Goal: Information Seeking & Learning: Learn about a topic

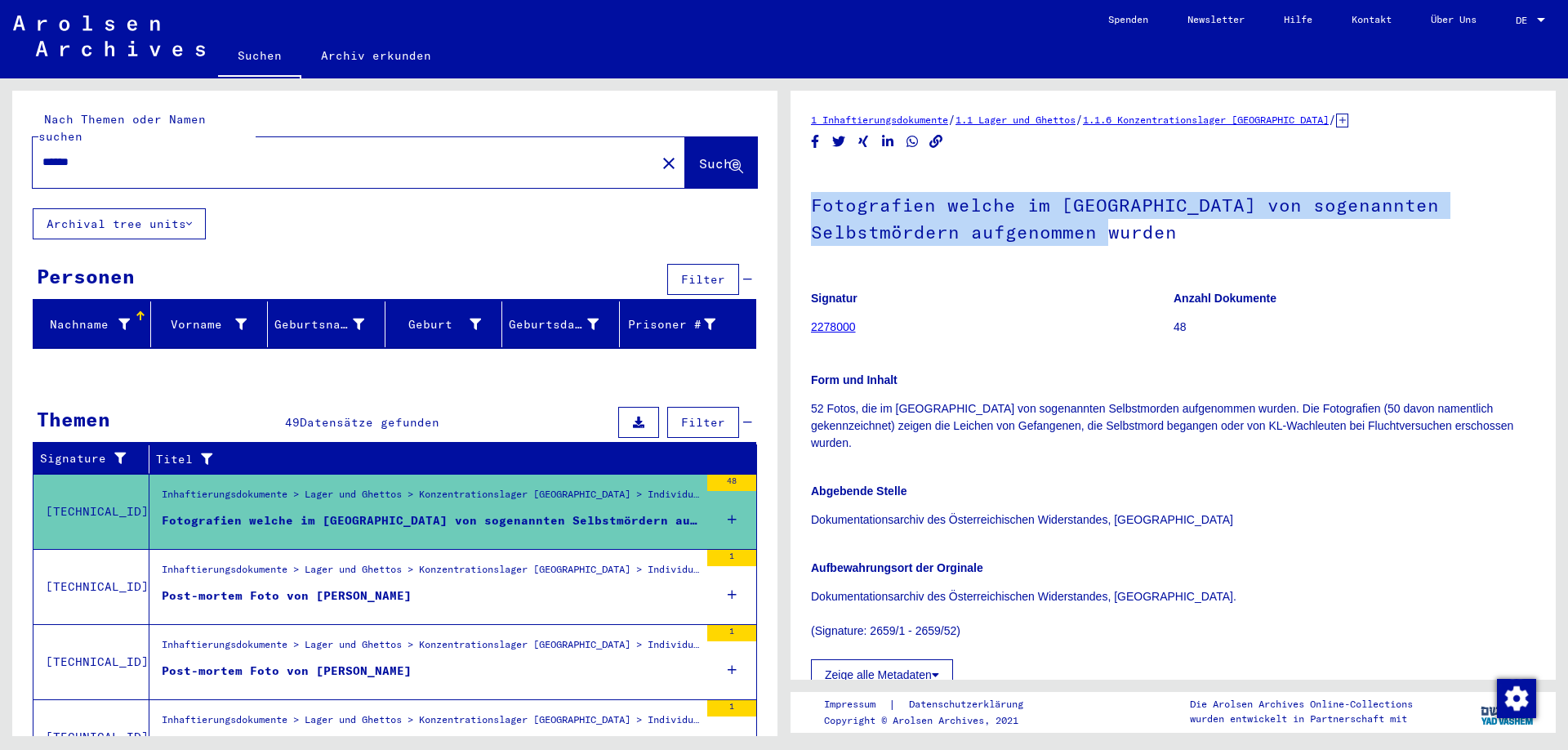
drag, startPoint x: 814, startPoint y: 207, endPoint x: 1050, endPoint y: 254, distance: 240.6
click at [1050, 254] on h1 "Fotografien welche im [GEOGRAPHIC_DATA] von sogenannten Selbstmördern aufgenomm…" at bounding box center [1172, 217] width 725 height 99
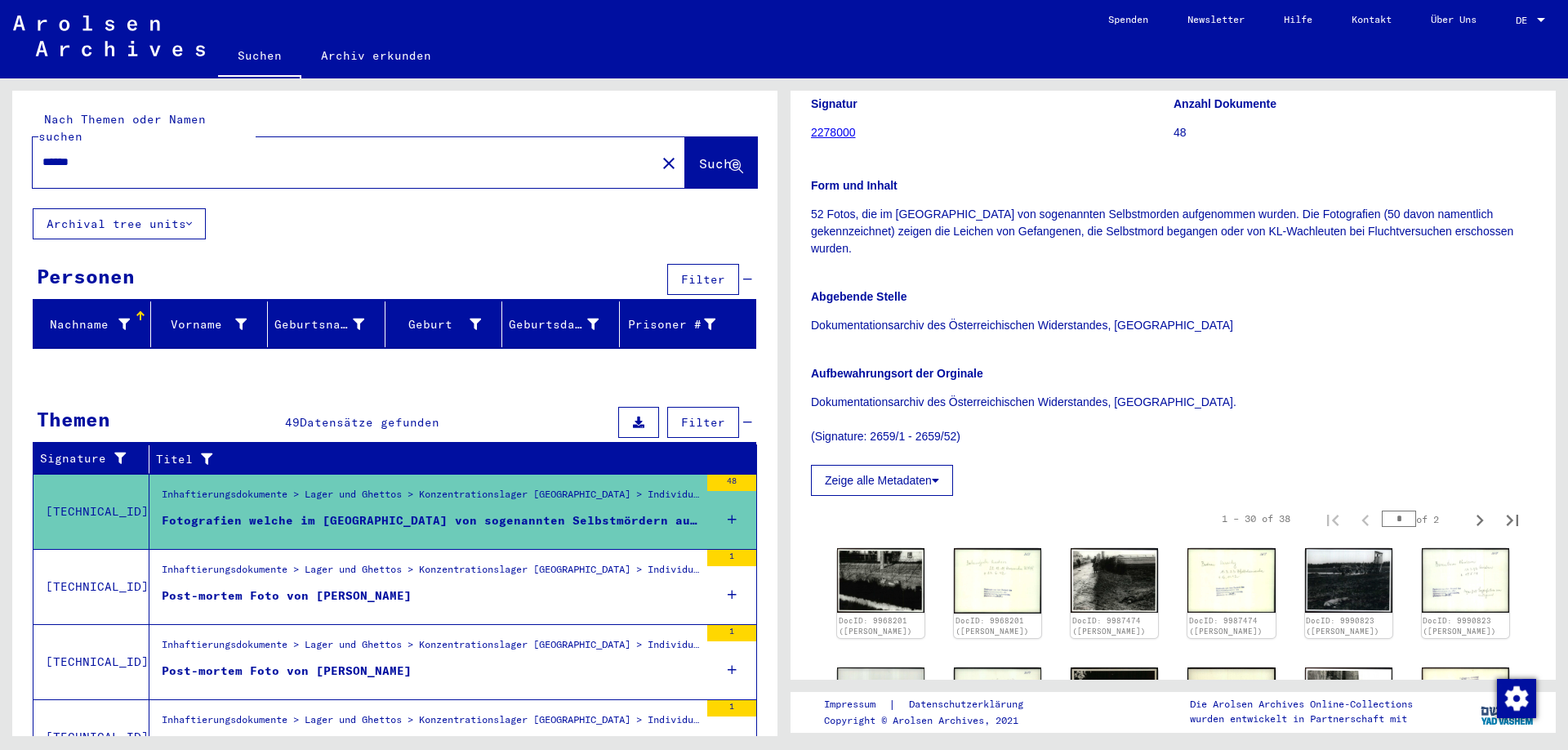
scroll to position [198, 0]
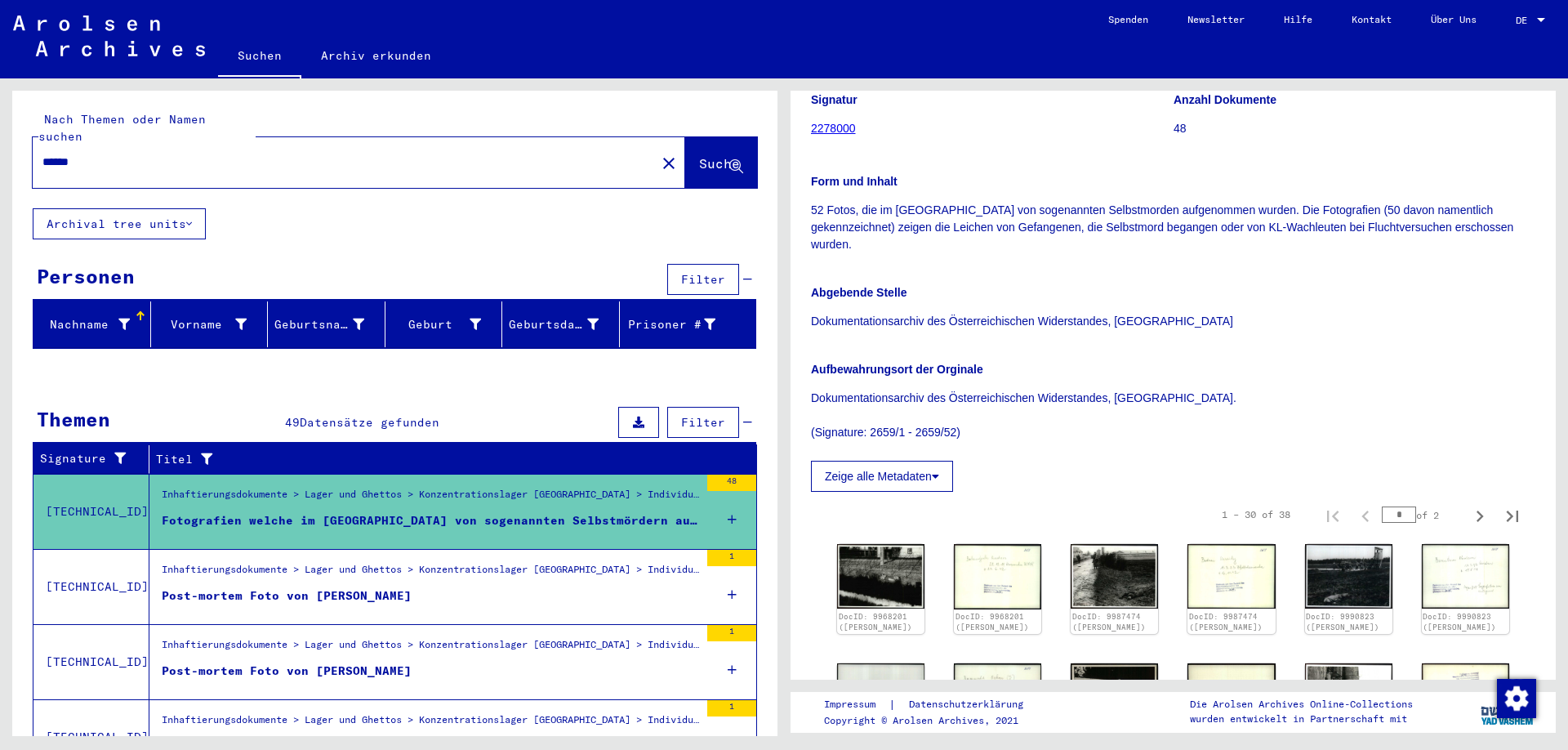
click at [930, 462] on button "Zeige alle Metadaten" at bounding box center [881, 476] width 142 height 31
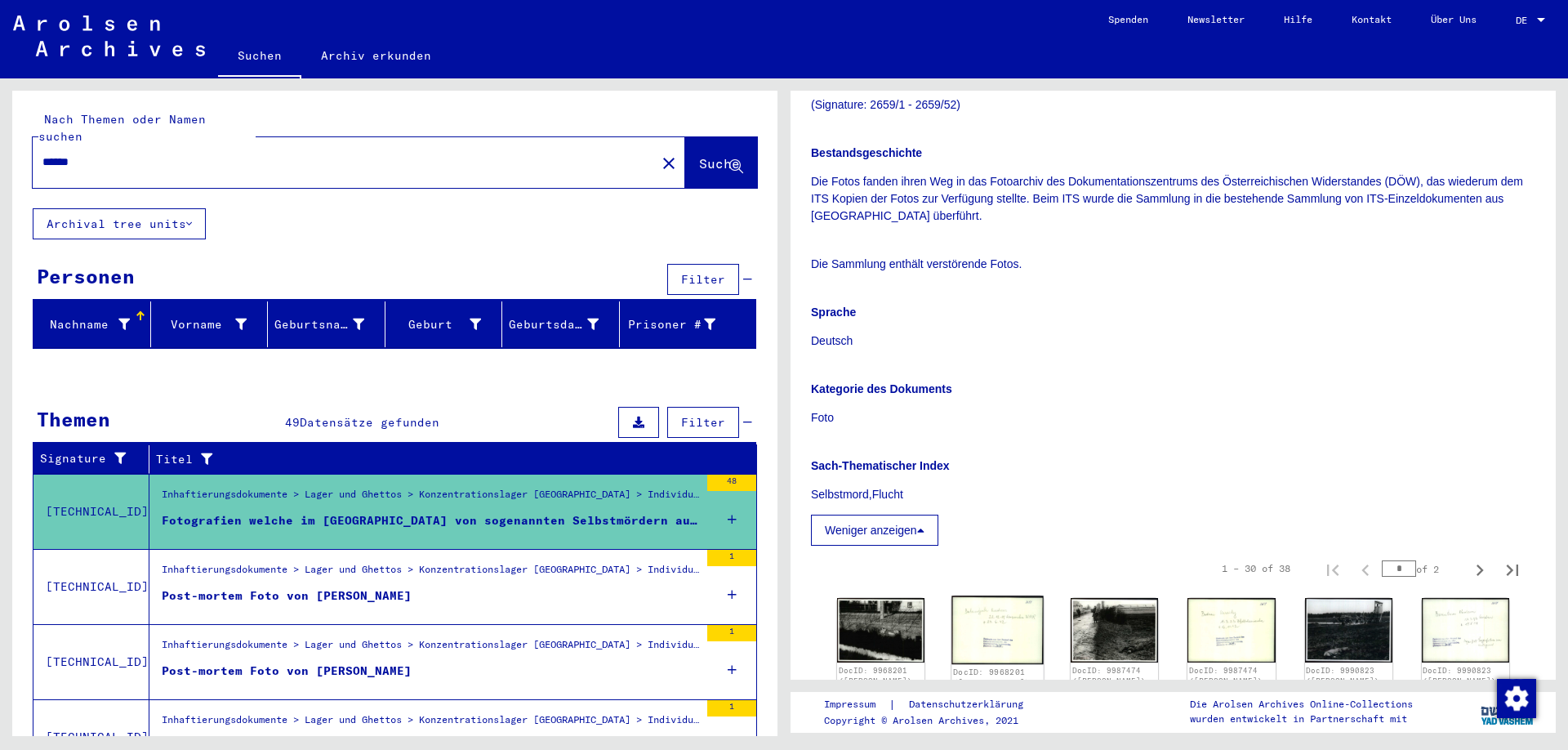
scroll to position [563, 0]
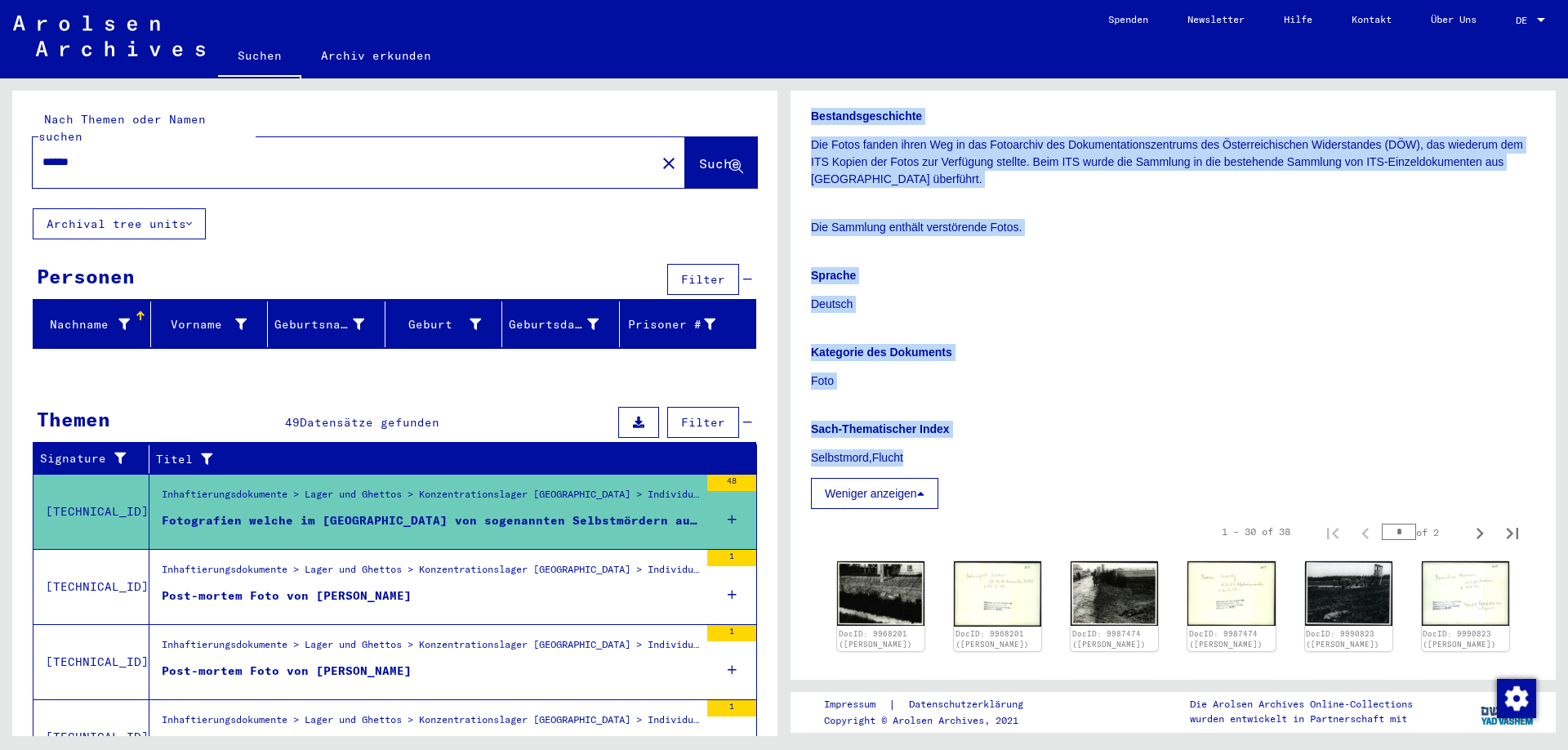
click at [919, 449] on p "Selbstmord,Flucht" at bounding box center [1172, 458] width 725 height 17
copy div "Loremipsumd sitame co AD Elitse doe temporincid Utlaboreetdol magnaaliqua enima…"
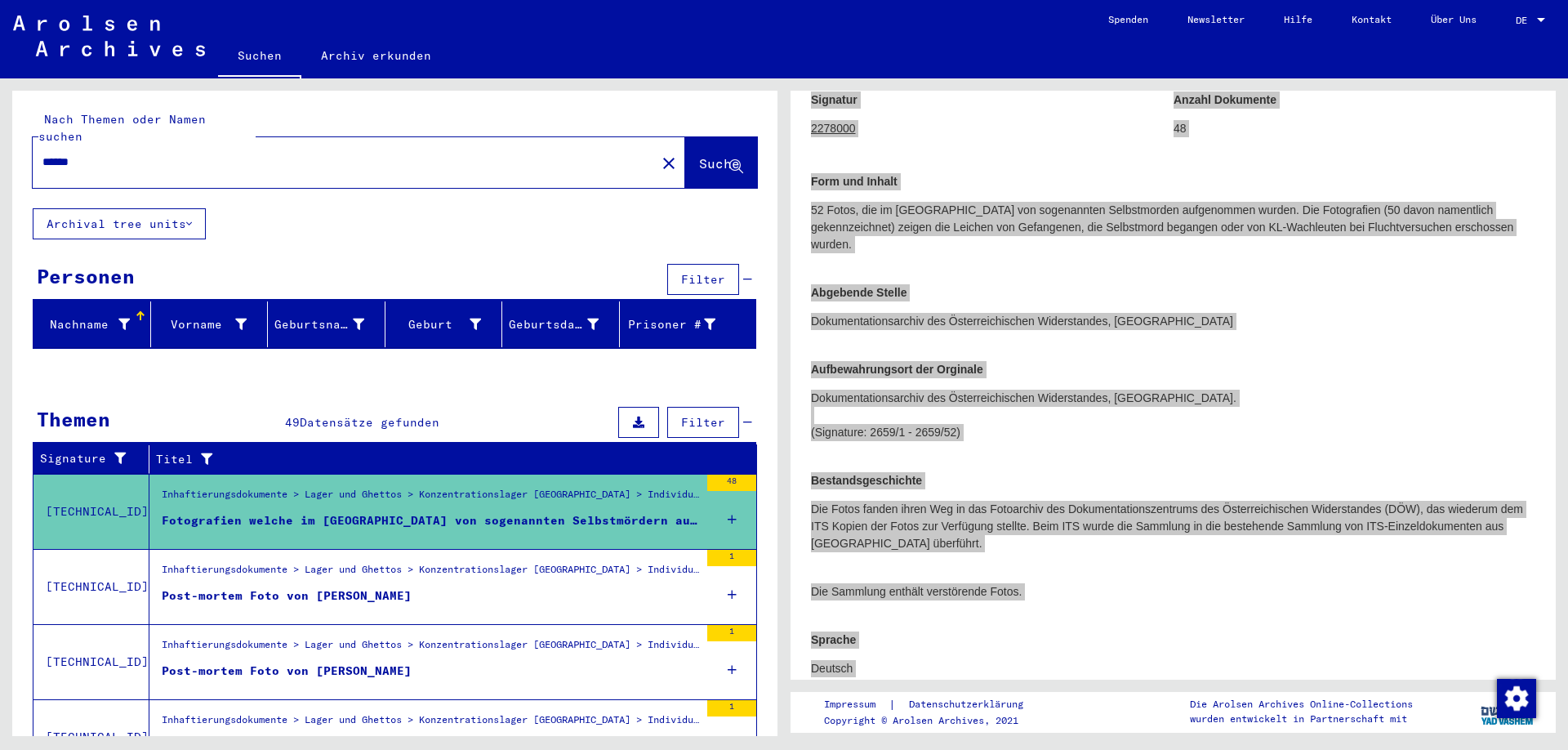
scroll to position [0, 0]
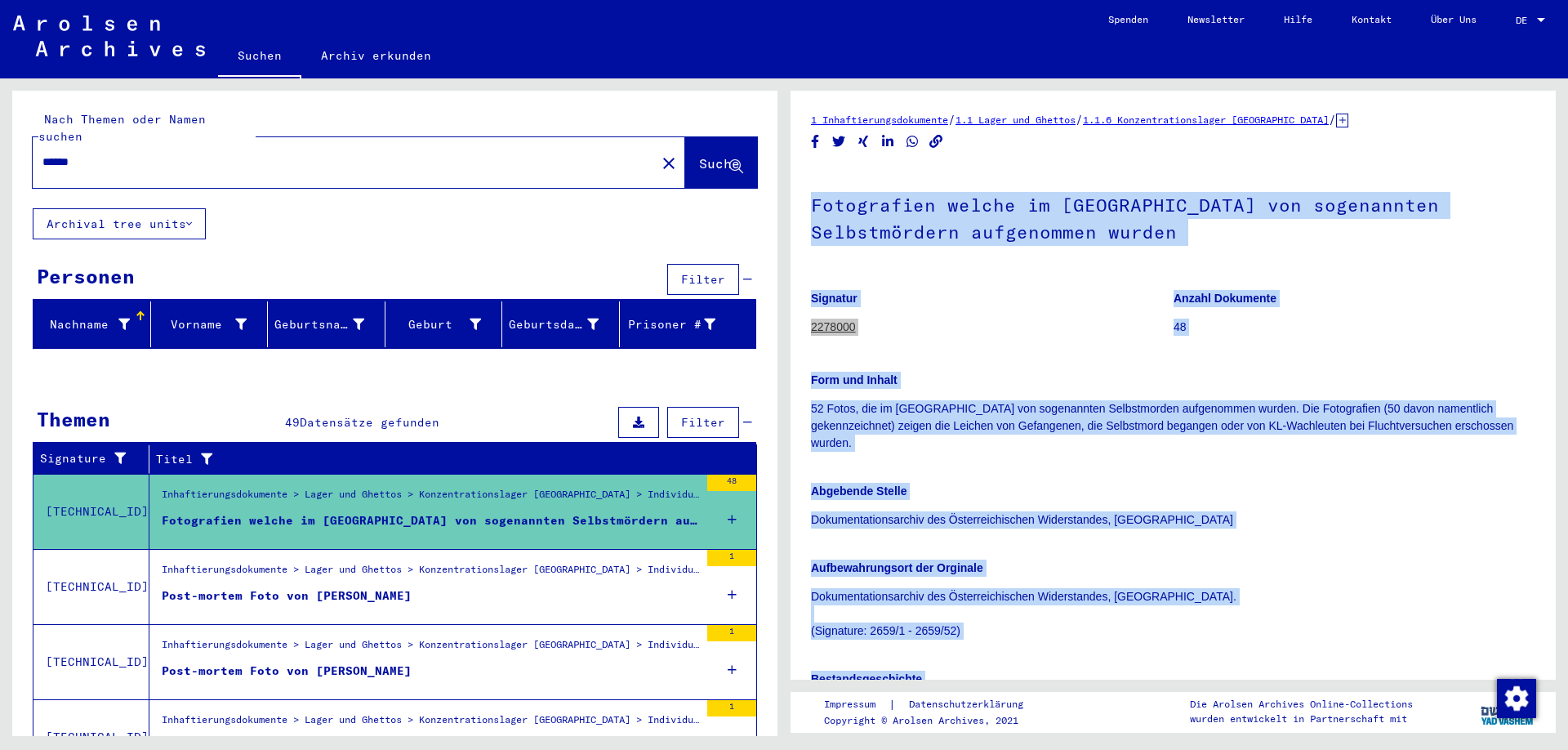
click at [1273, 564] on div "Aufbewahrungsort der Orginale Dokumentationsarchiv des Österreichischen Widerst…" at bounding box center [1172, 589] width 725 height 100
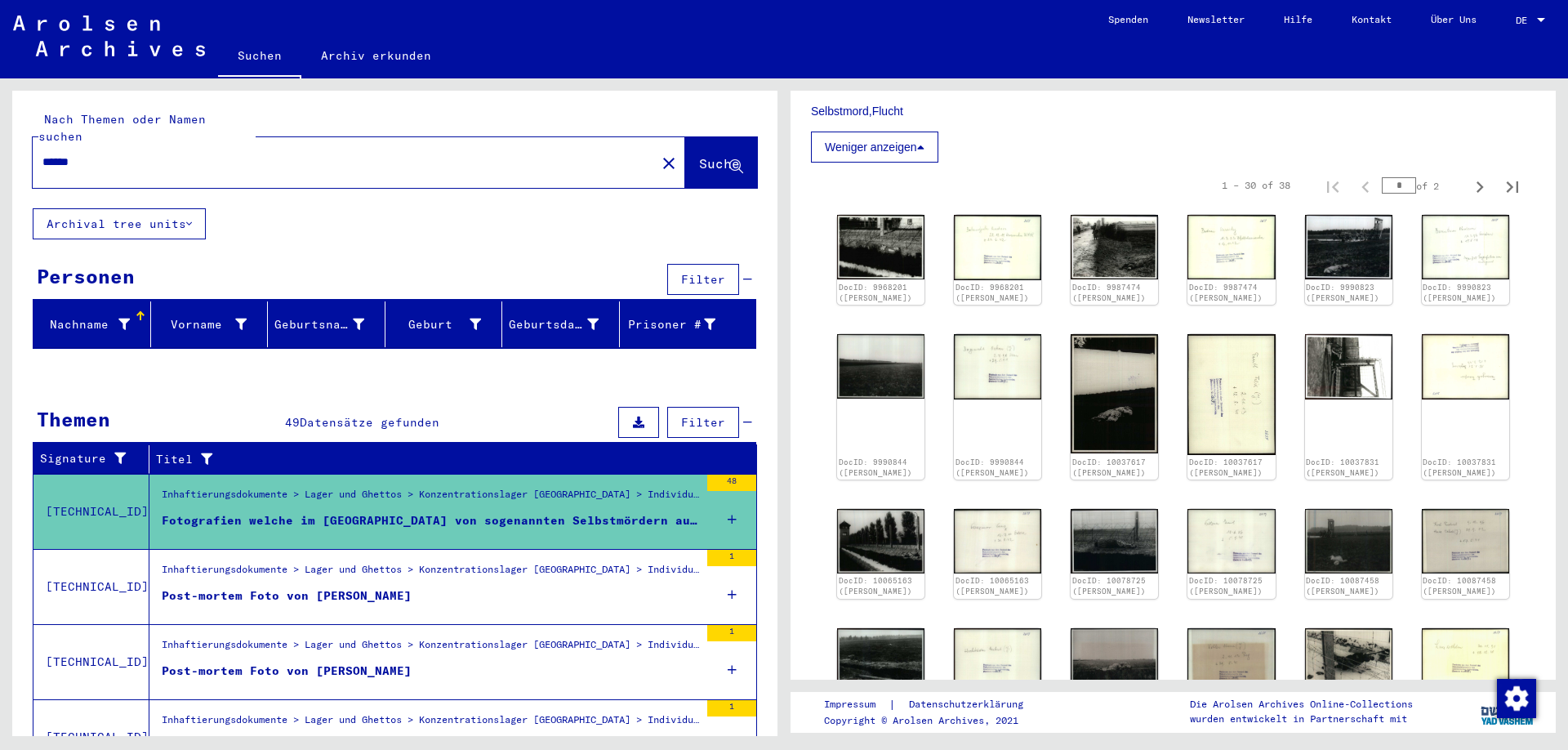
scroll to position [926, 0]
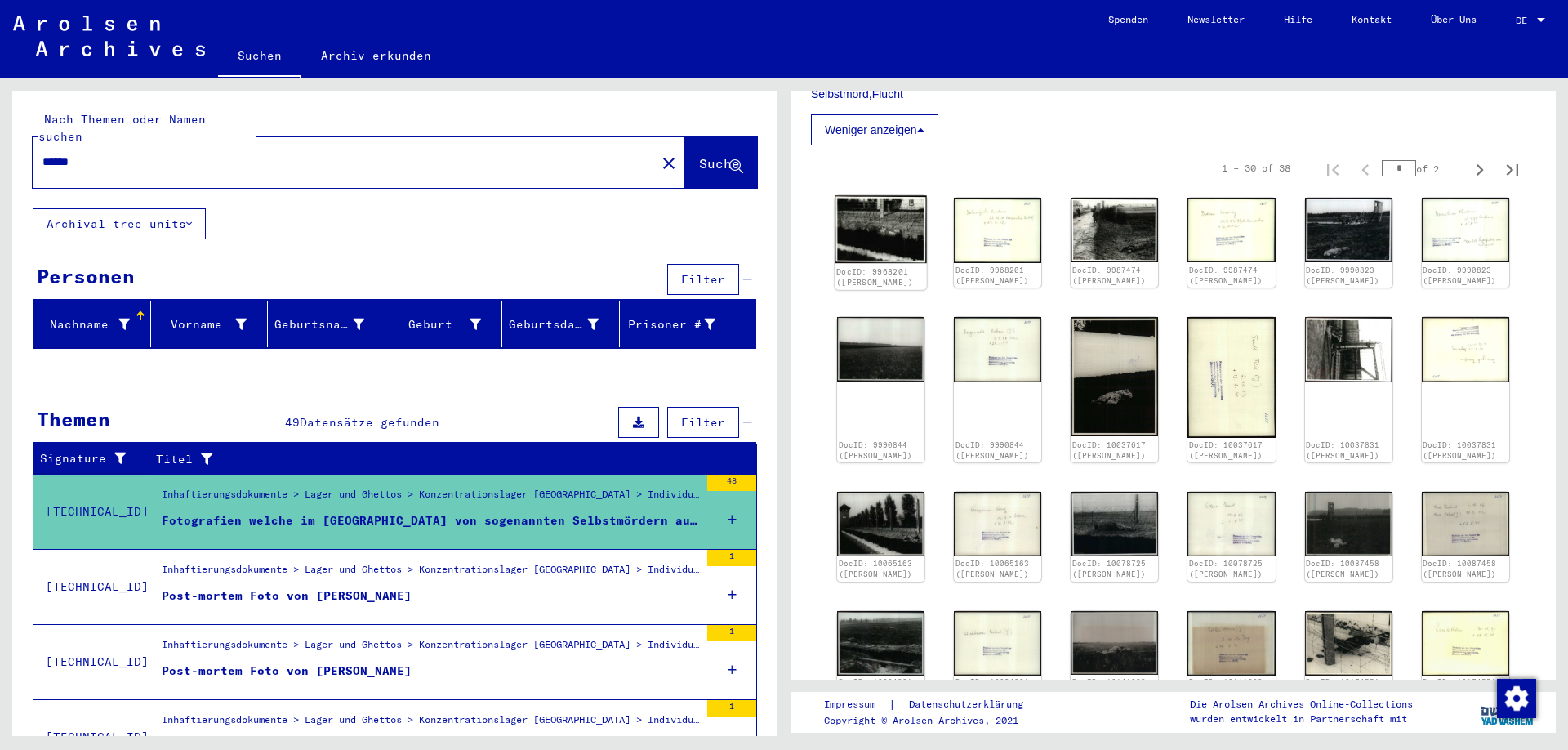
click at [874, 210] on img at bounding box center [880, 229] width 92 height 68
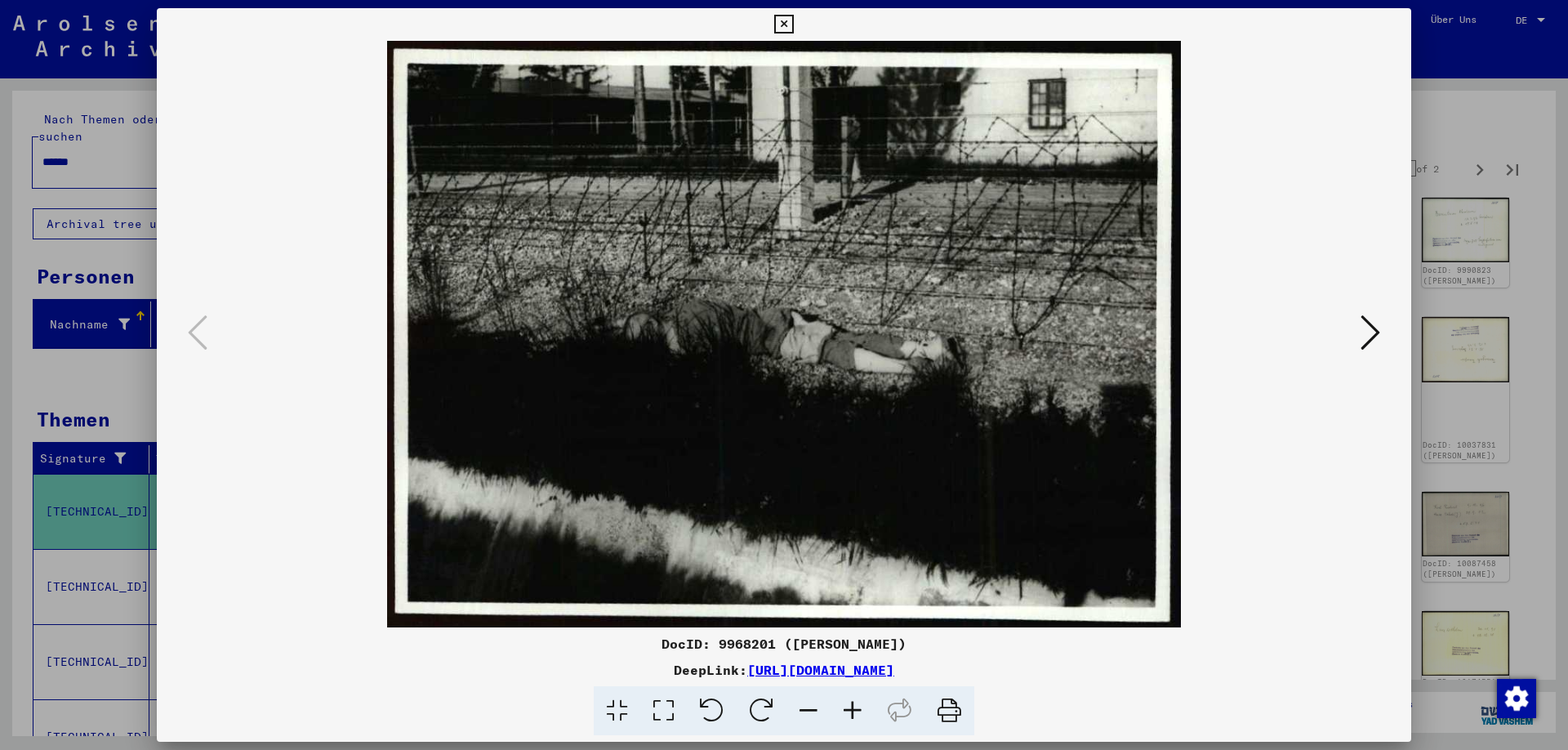
click at [1371, 337] on icon at bounding box center [1370, 332] width 19 height 40
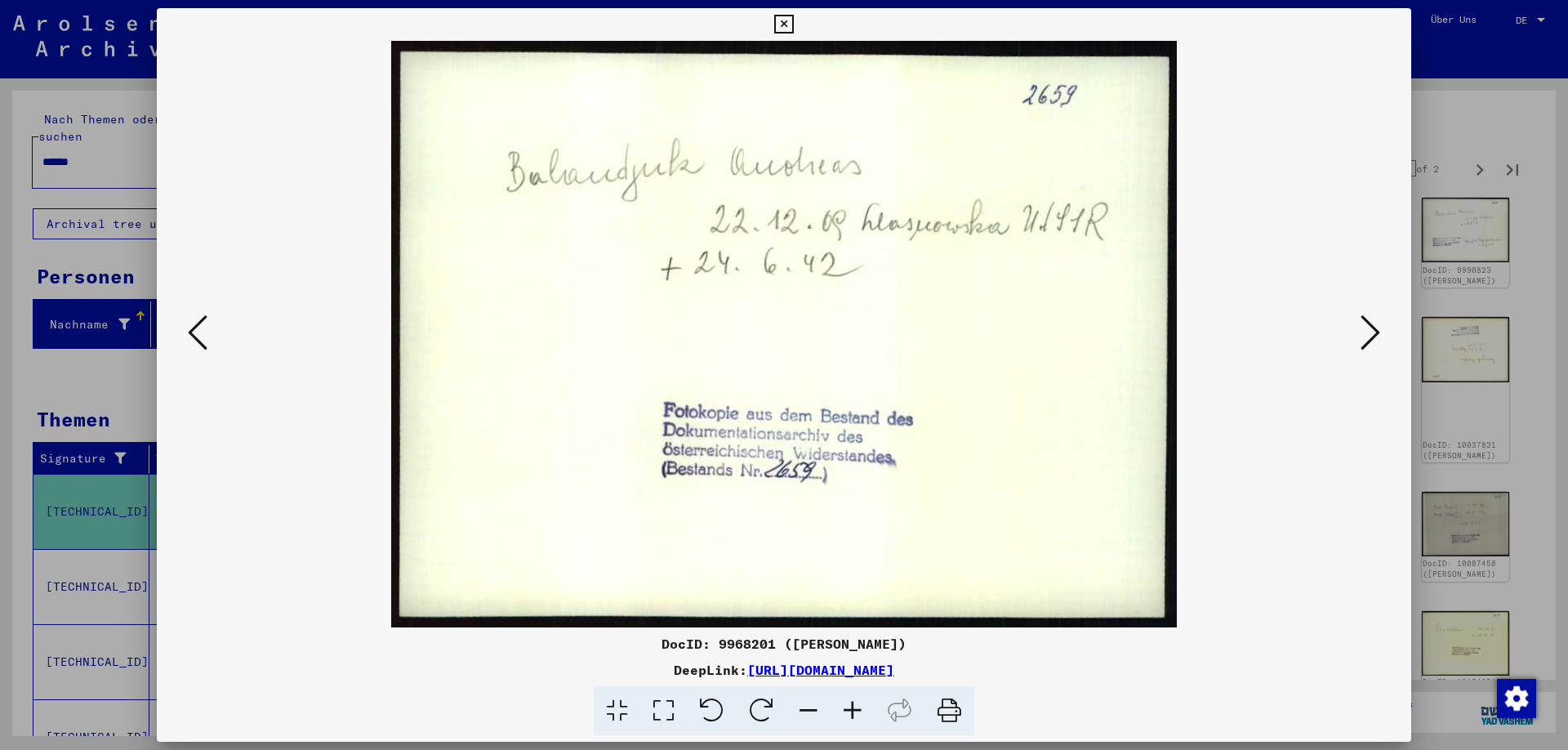
click at [1371, 333] on icon at bounding box center [1370, 332] width 19 height 40
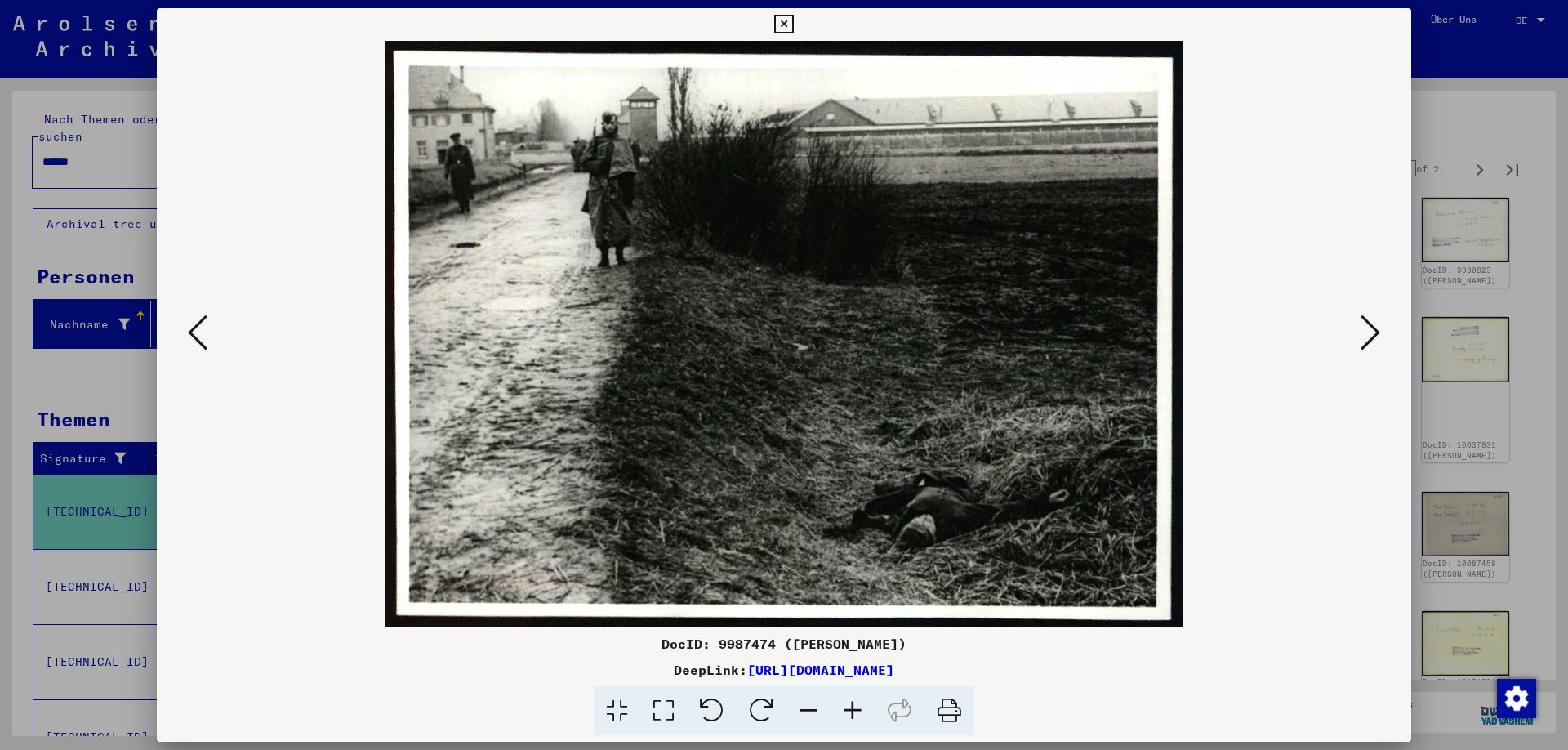
click at [1372, 333] on icon at bounding box center [1370, 332] width 19 height 40
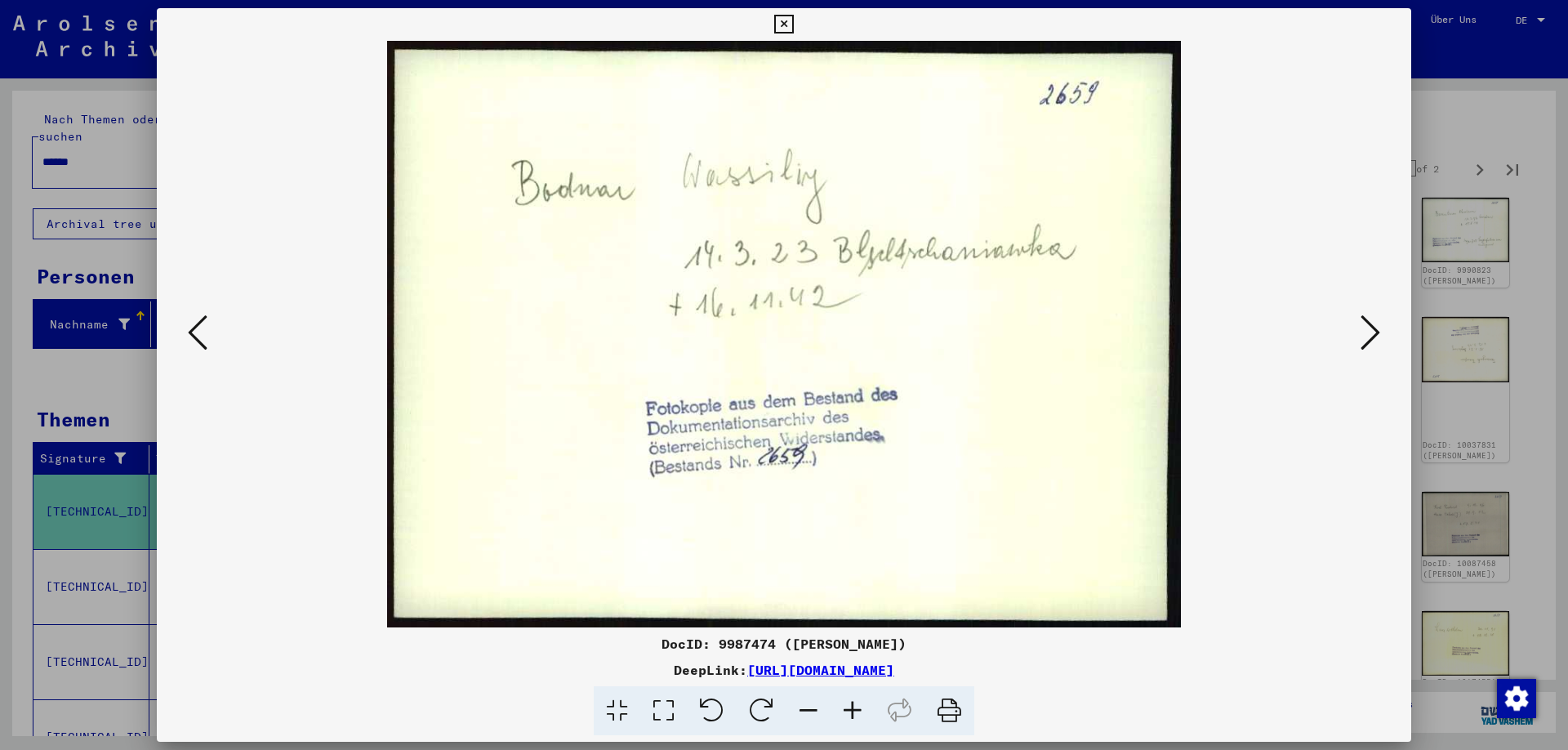
click at [1374, 338] on icon at bounding box center [1370, 332] width 19 height 40
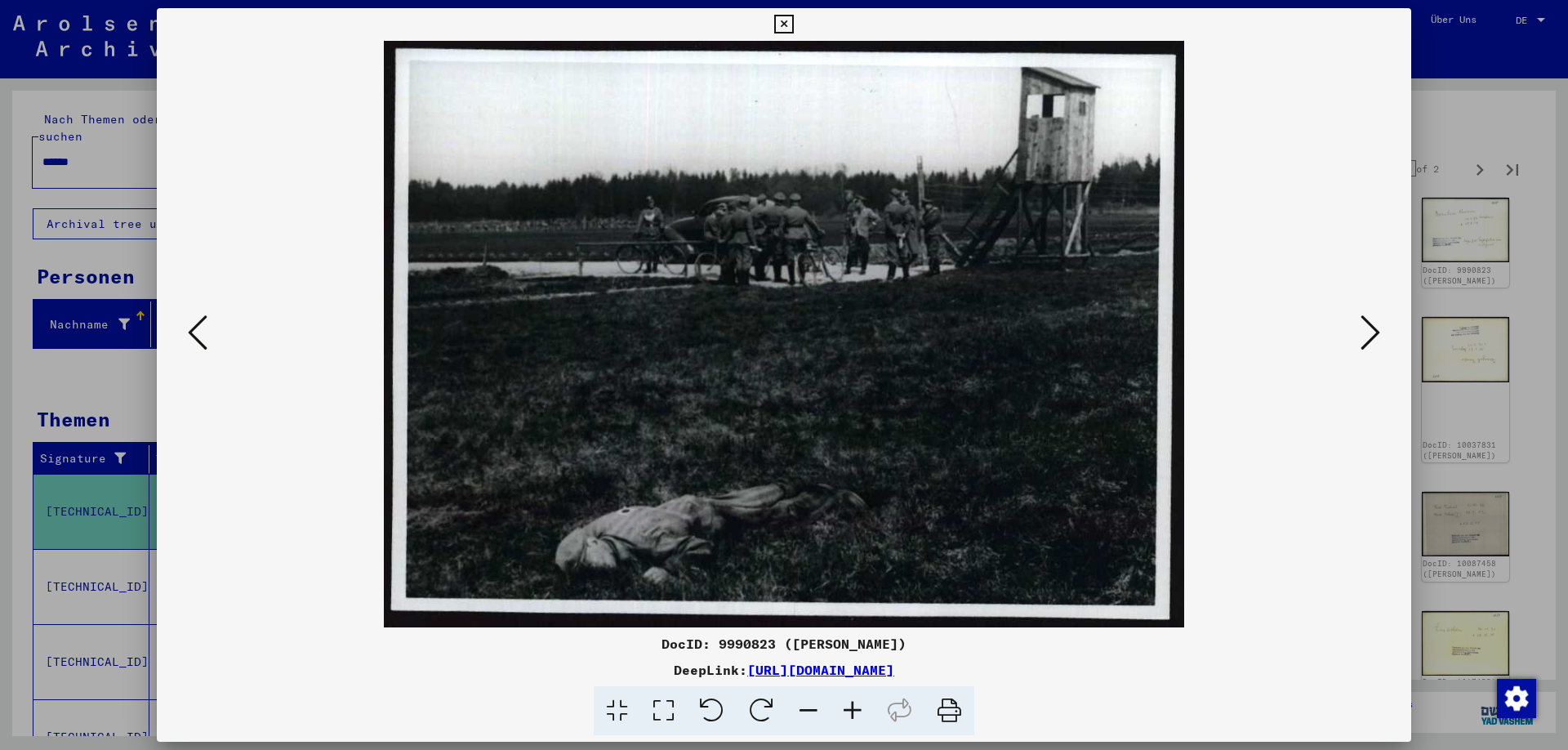
click at [1375, 338] on icon at bounding box center [1370, 332] width 19 height 40
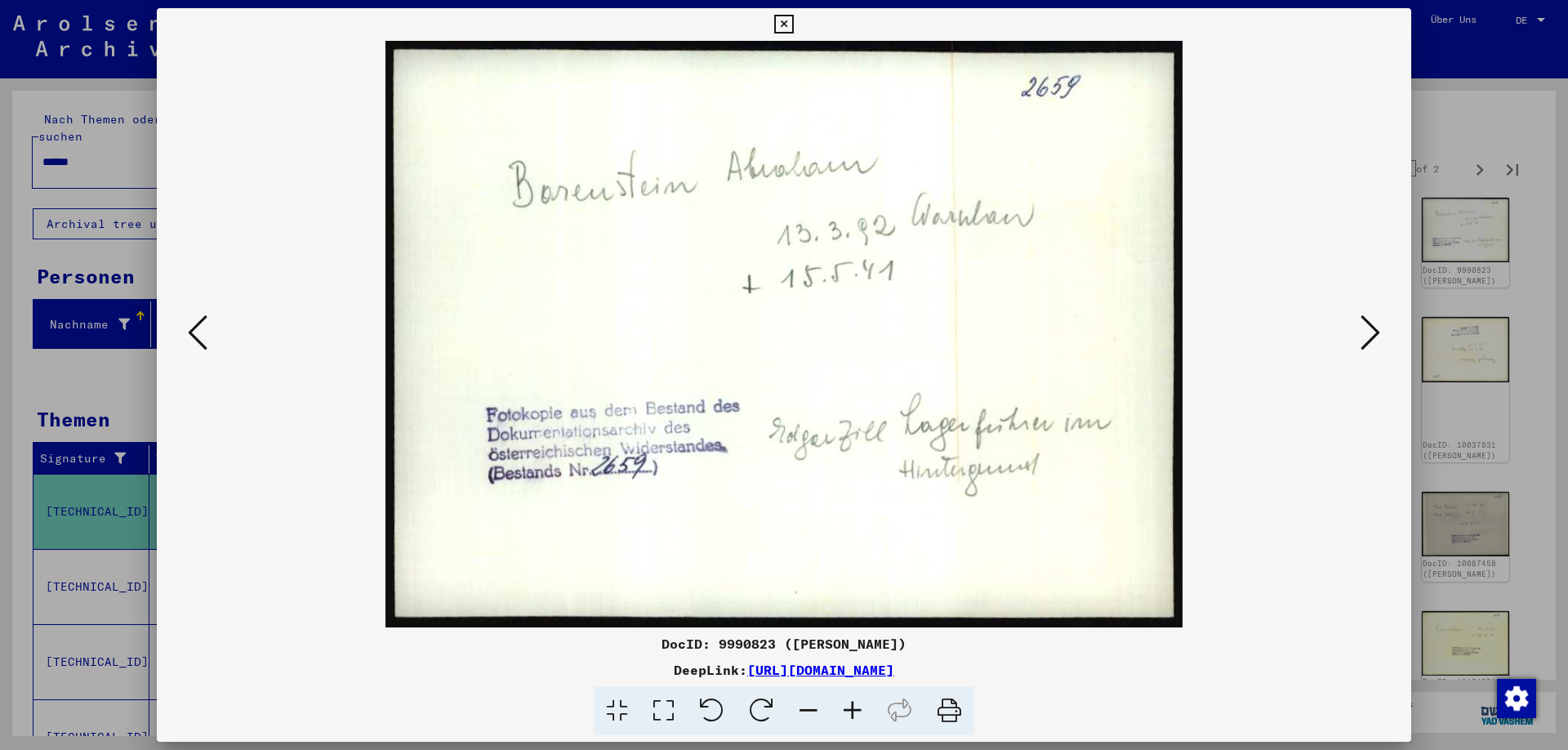
click at [1372, 338] on icon at bounding box center [1370, 332] width 19 height 40
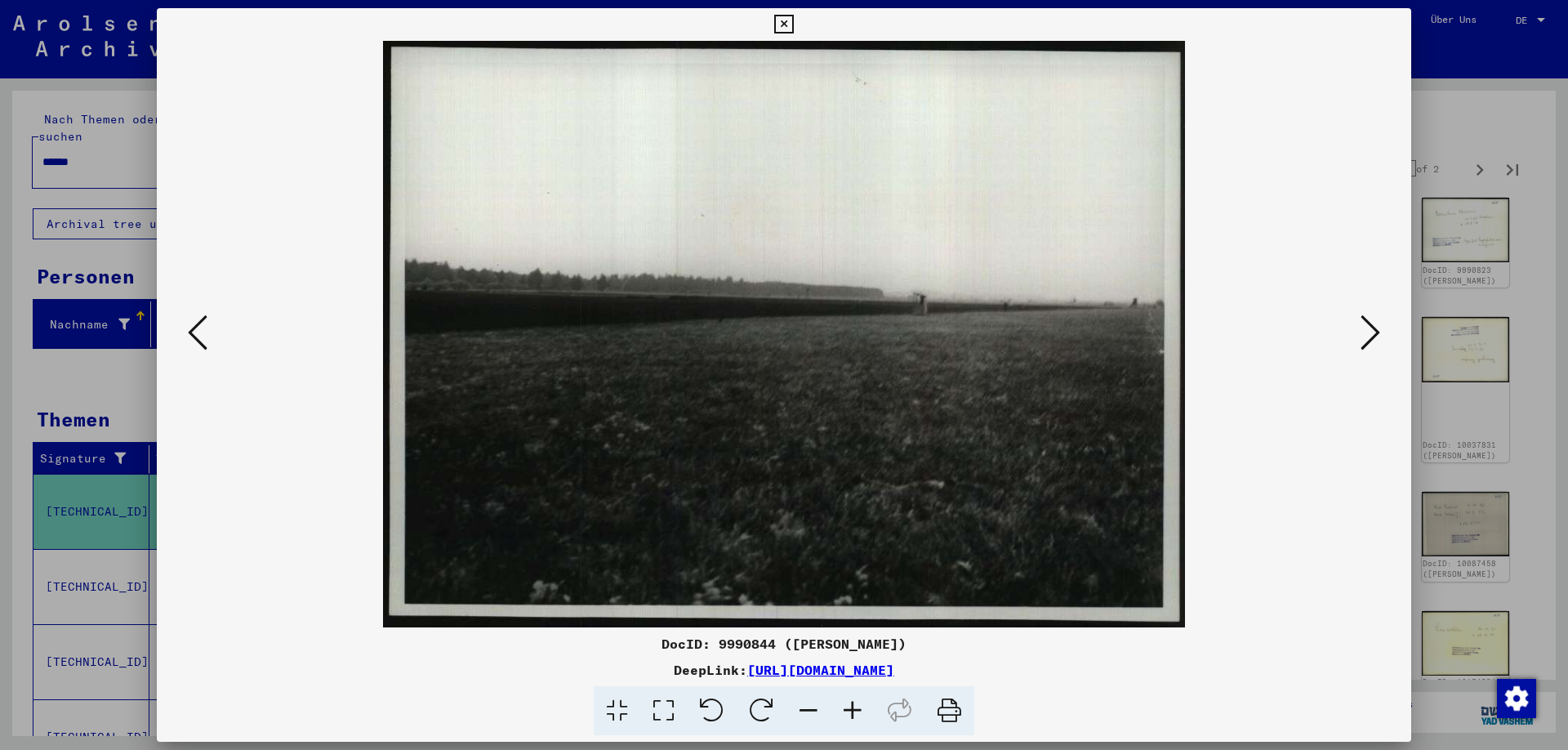
click at [1366, 337] on icon at bounding box center [1370, 332] width 19 height 40
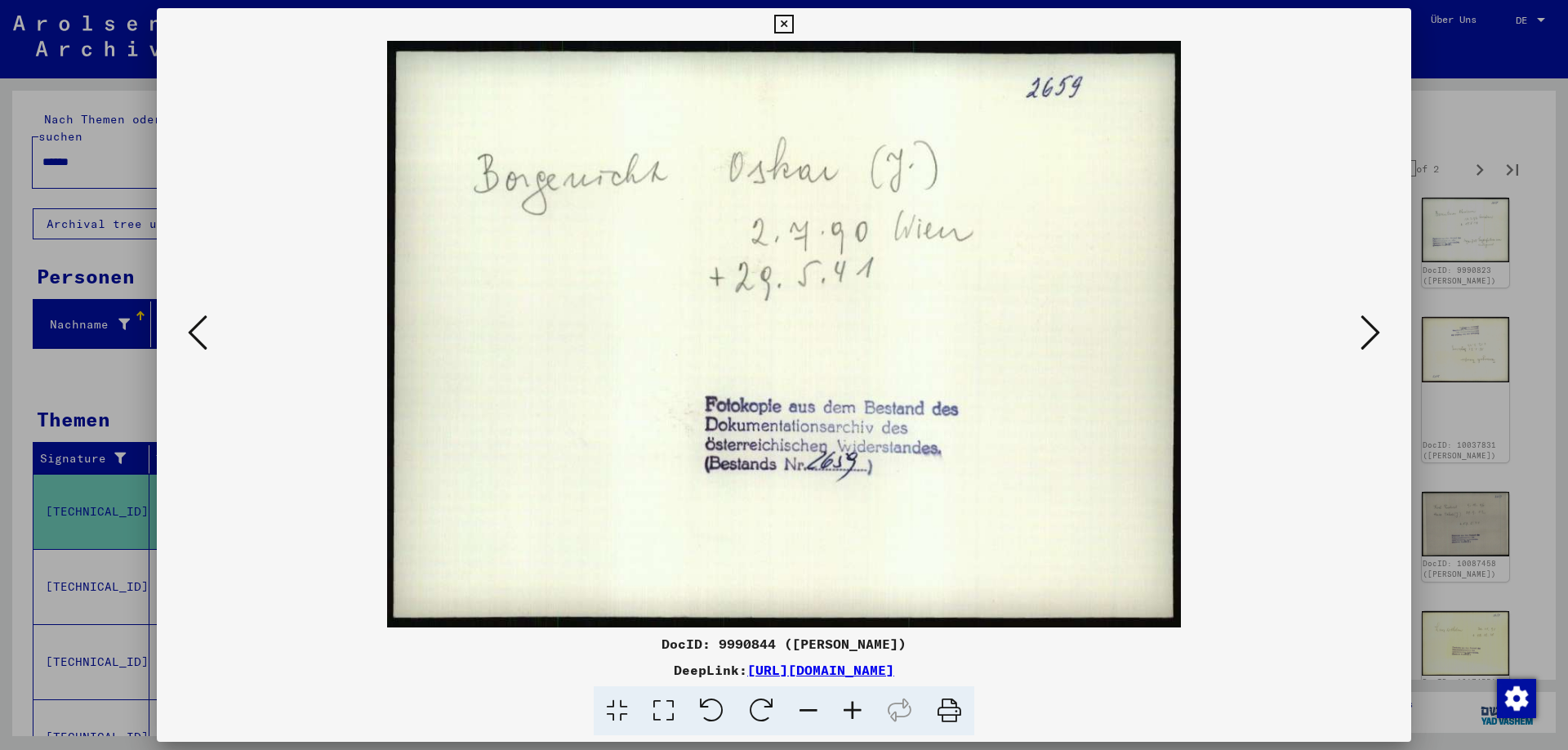
click at [1376, 339] on icon at bounding box center [1370, 332] width 19 height 40
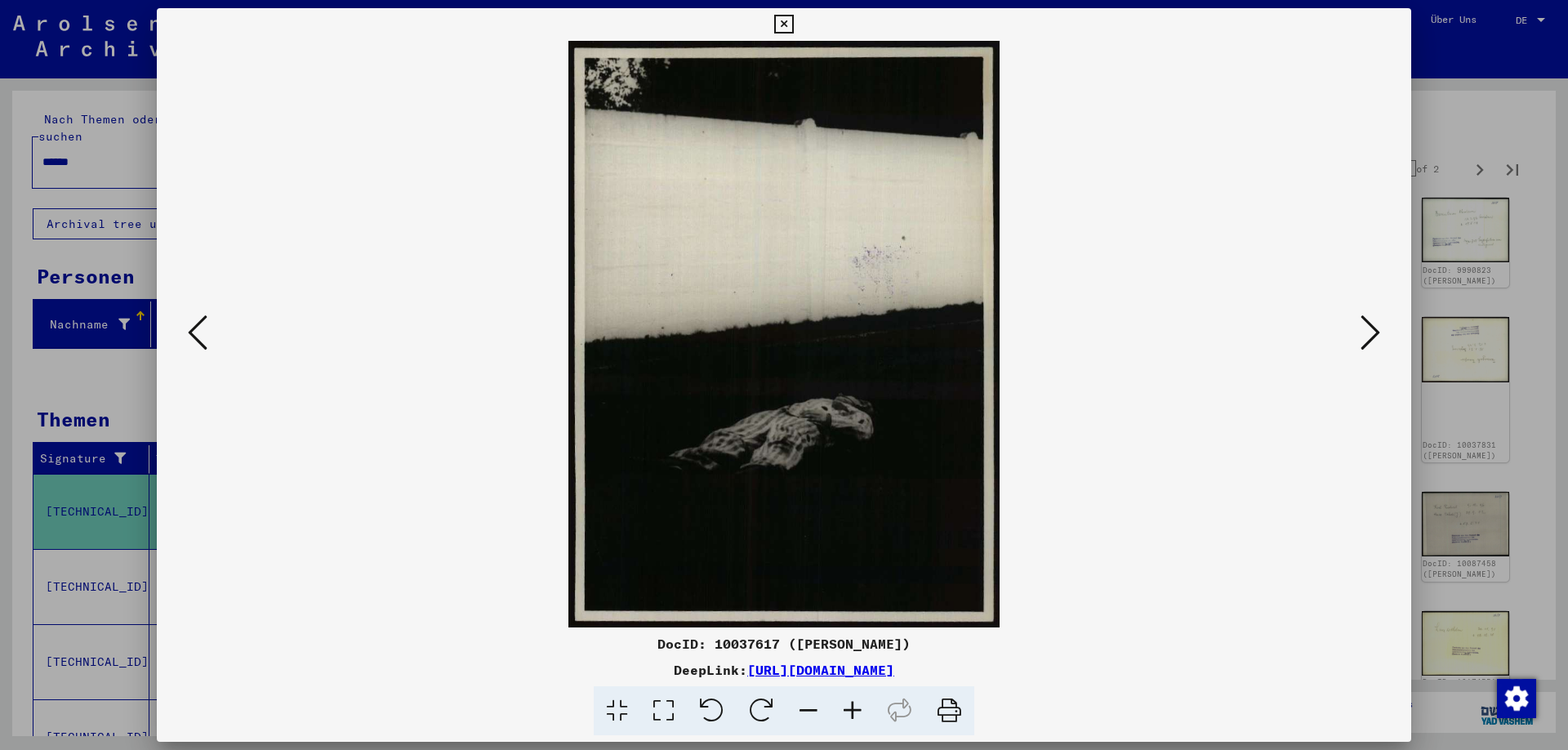
click at [1369, 333] on icon at bounding box center [1370, 332] width 19 height 40
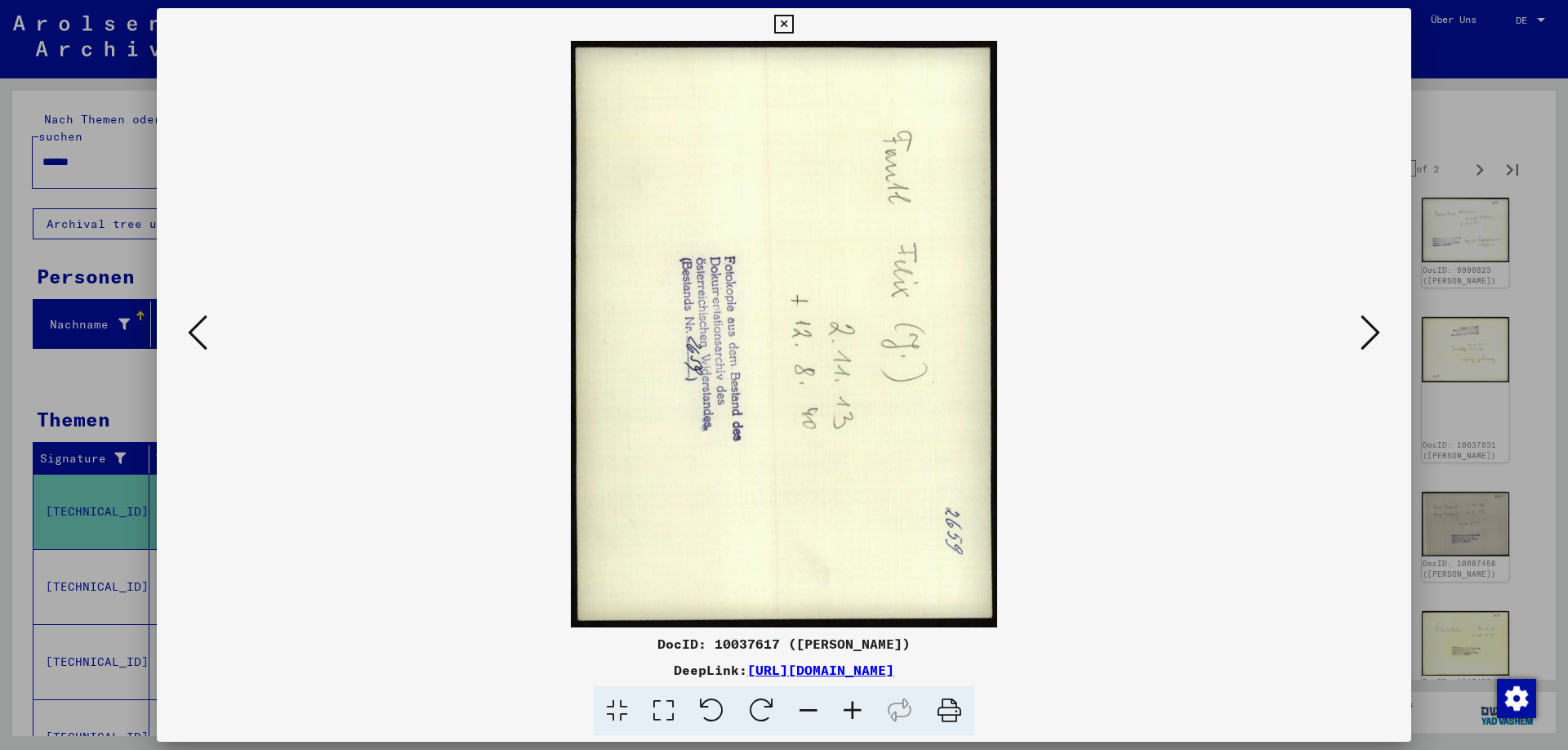
click at [1373, 335] on icon at bounding box center [1370, 332] width 19 height 40
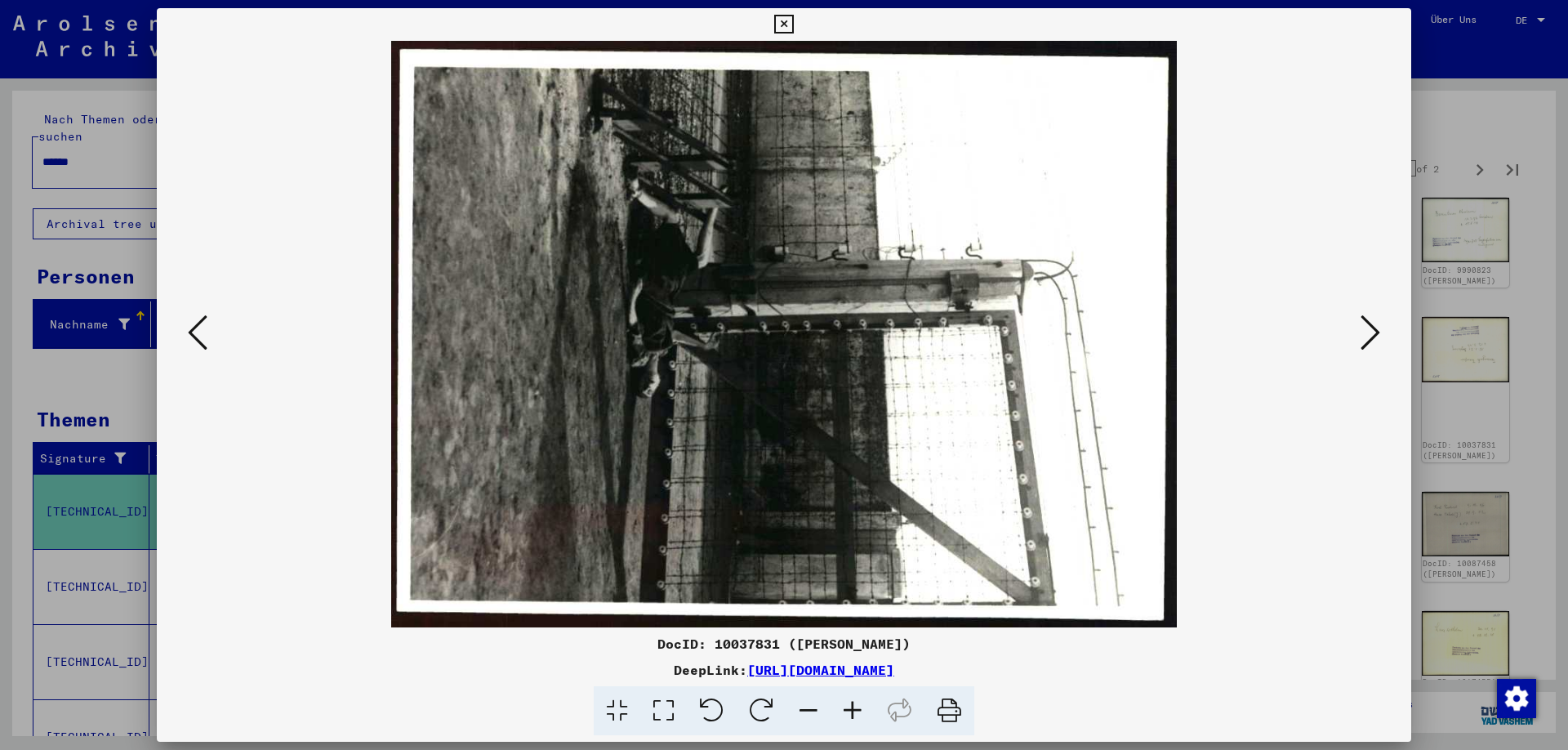
click at [1367, 338] on icon at bounding box center [1370, 332] width 19 height 40
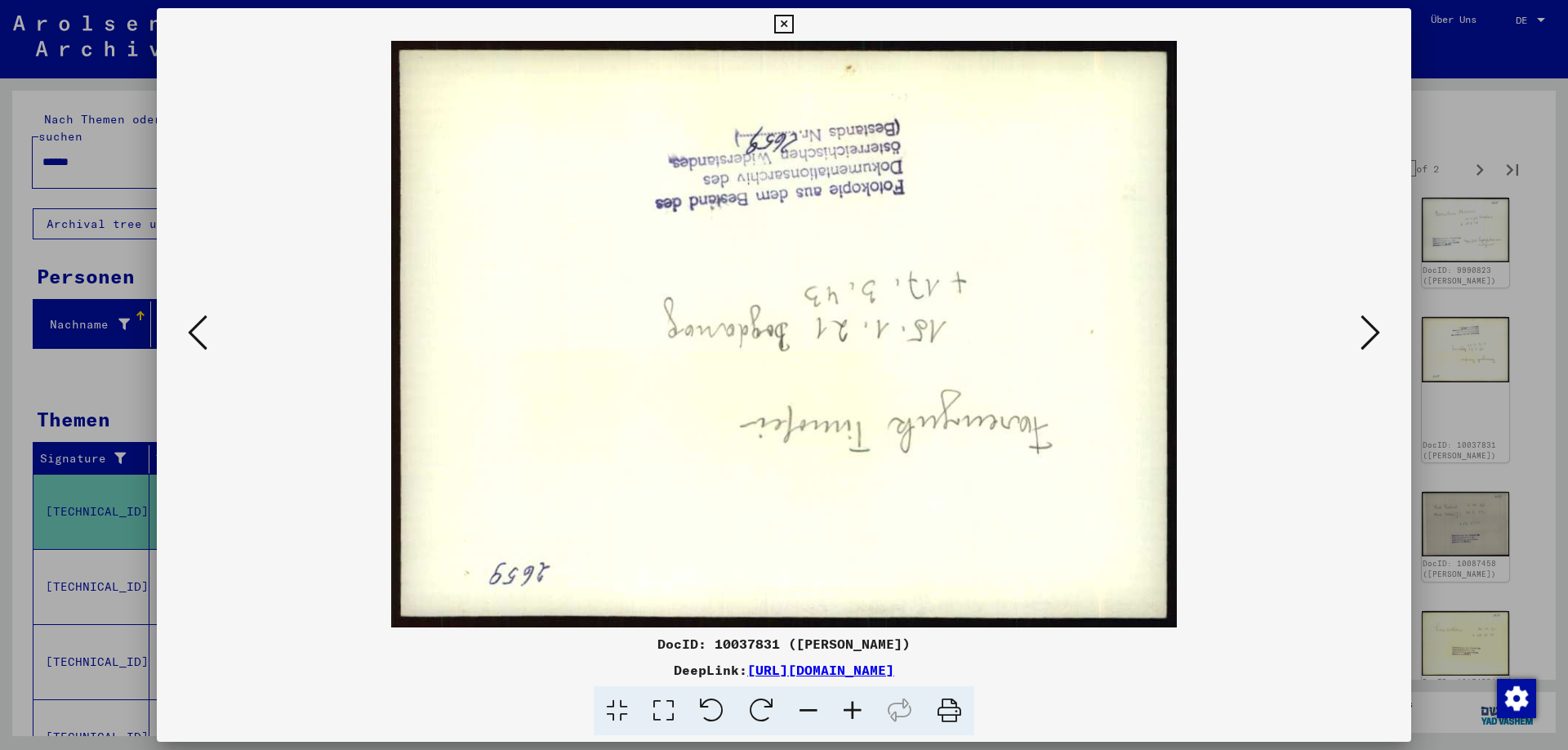
click at [1374, 335] on icon at bounding box center [1370, 332] width 19 height 40
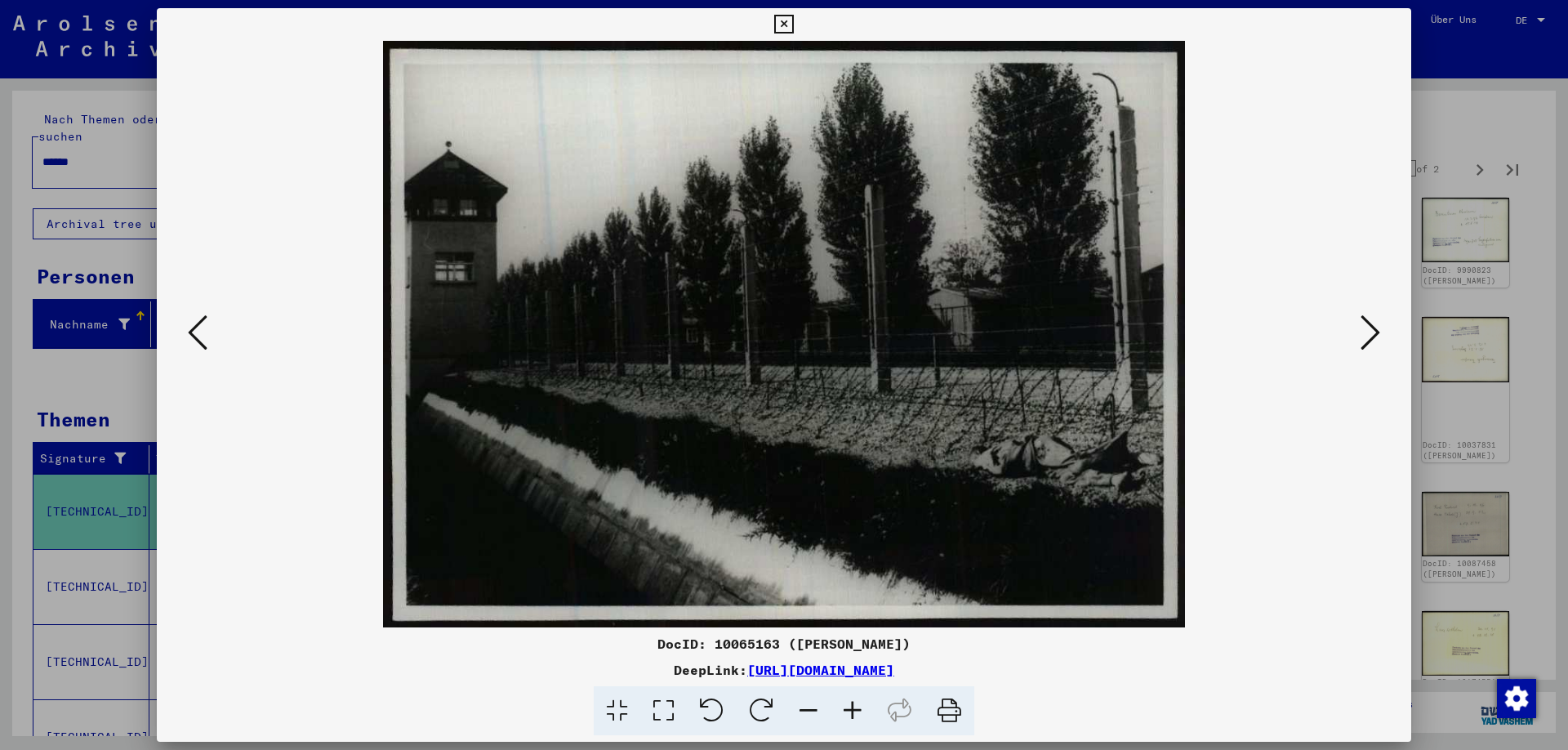
click at [1367, 341] on icon at bounding box center [1370, 332] width 19 height 40
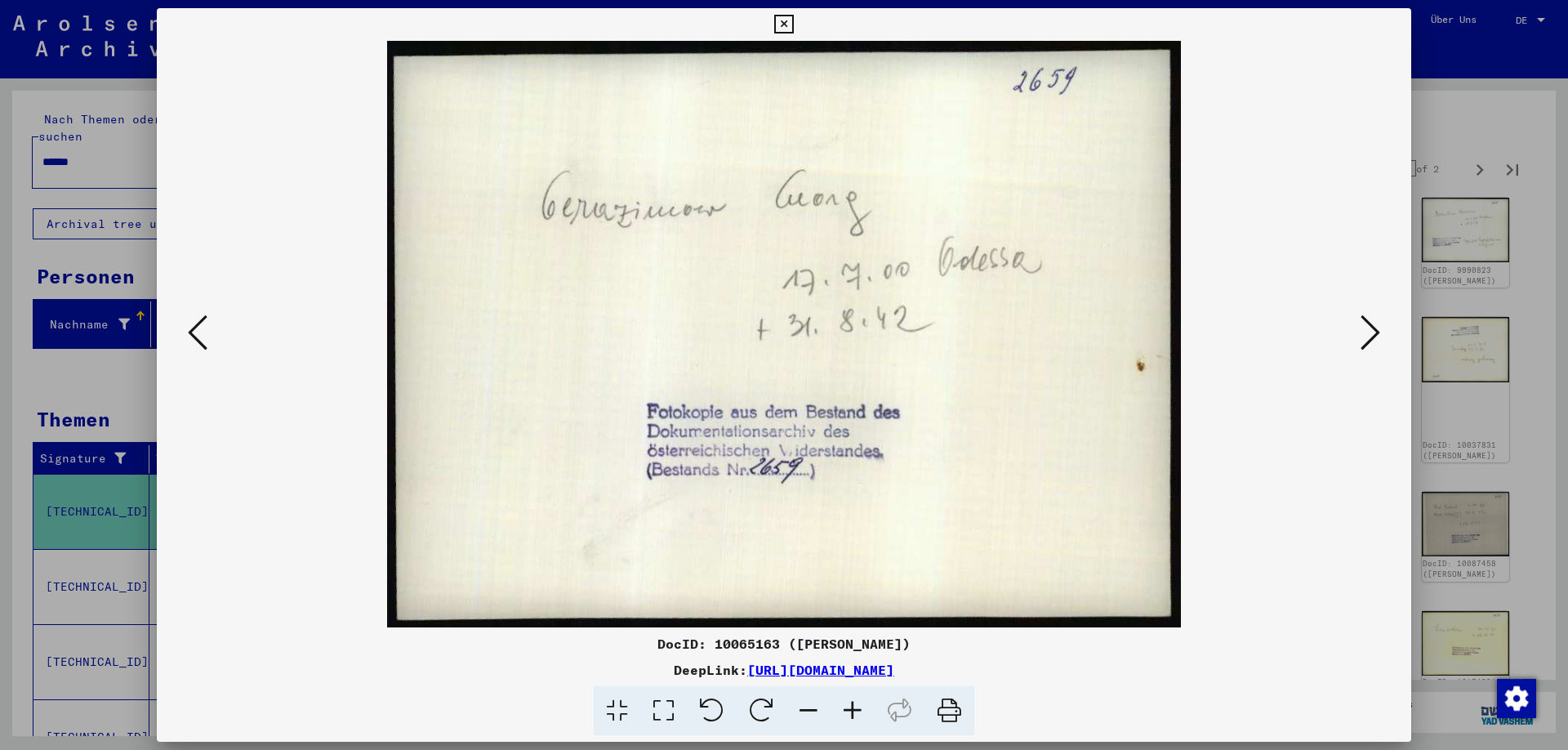
click at [1369, 335] on icon at bounding box center [1370, 332] width 19 height 40
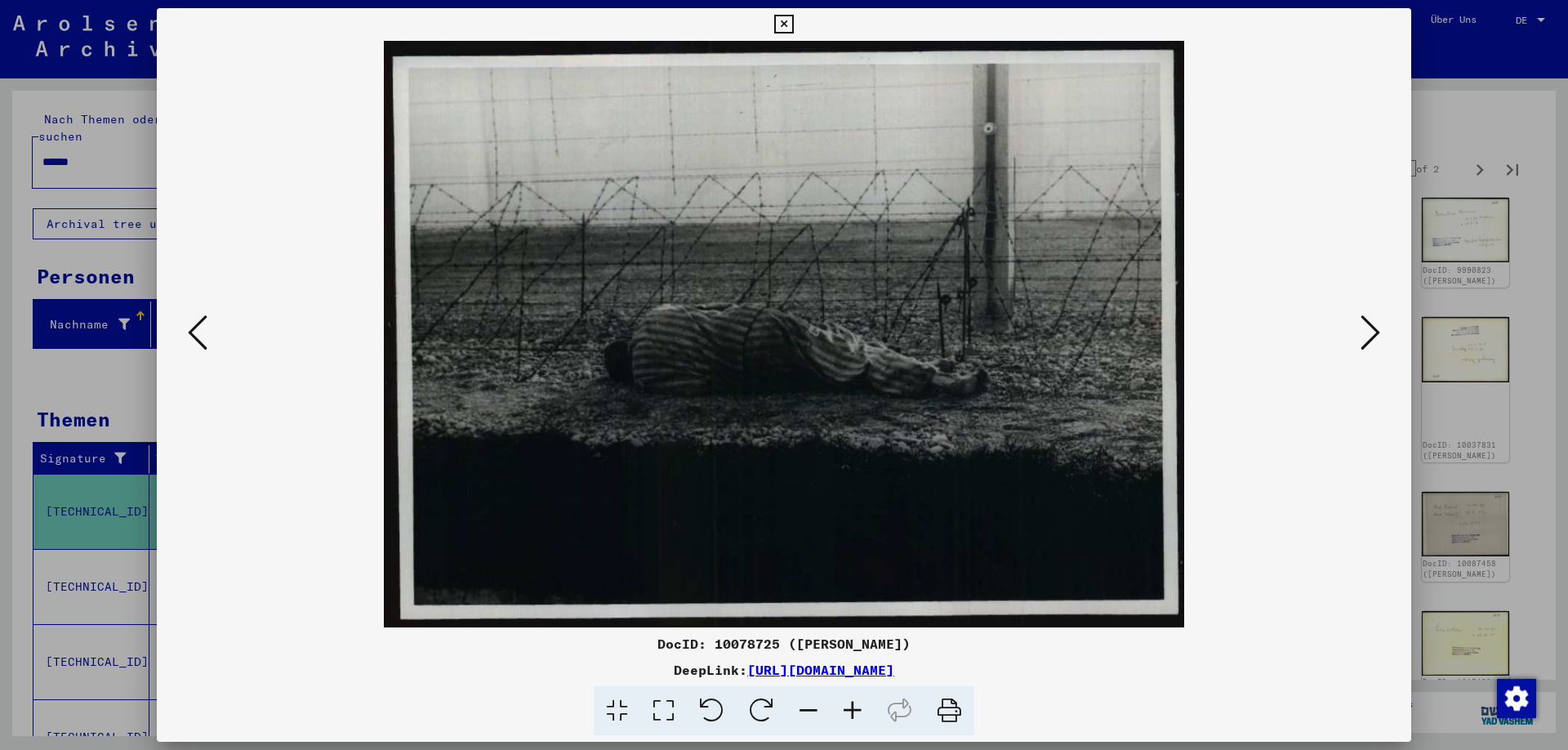
click at [1372, 338] on icon at bounding box center [1370, 332] width 19 height 40
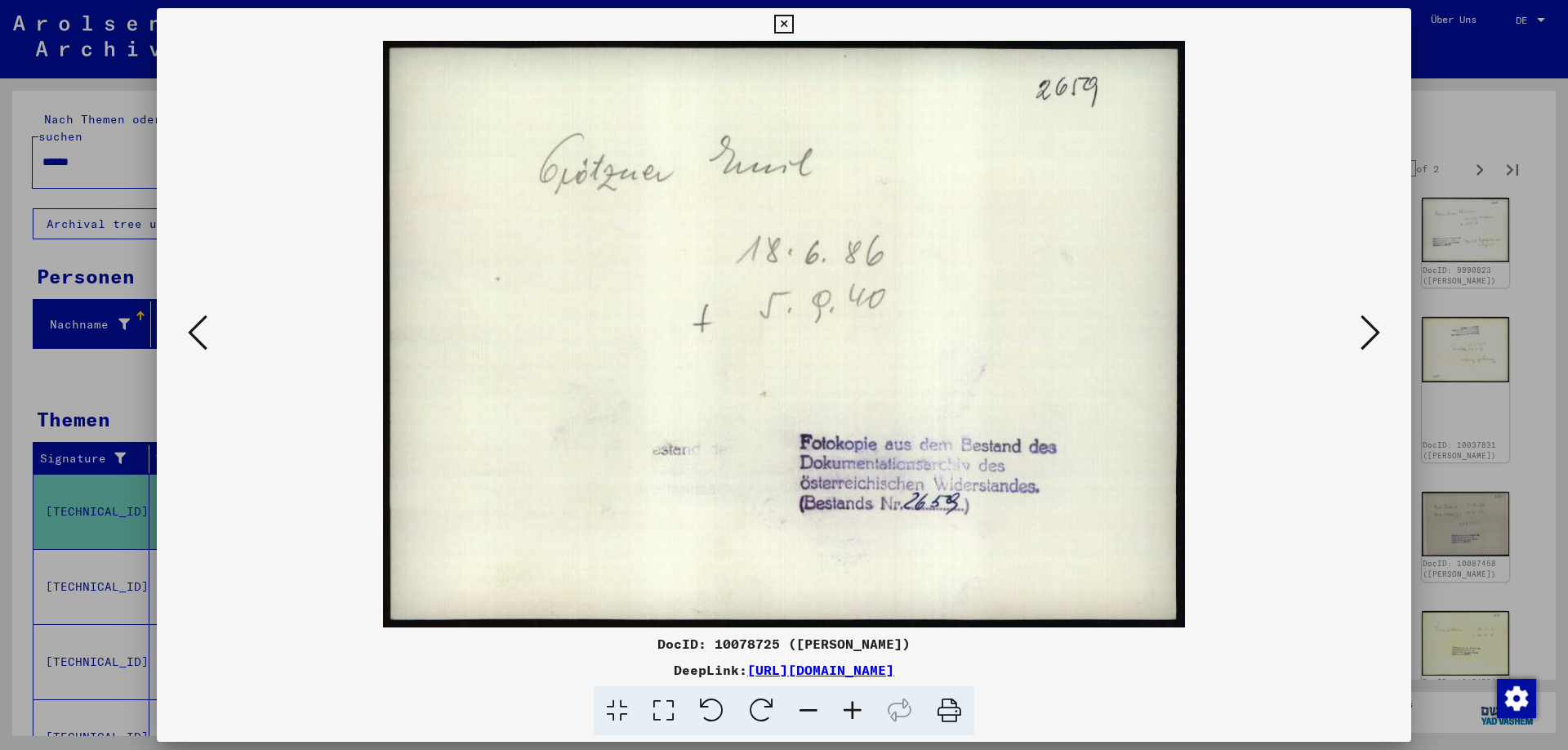
click at [1373, 337] on icon at bounding box center [1370, 332] width 19 height 40
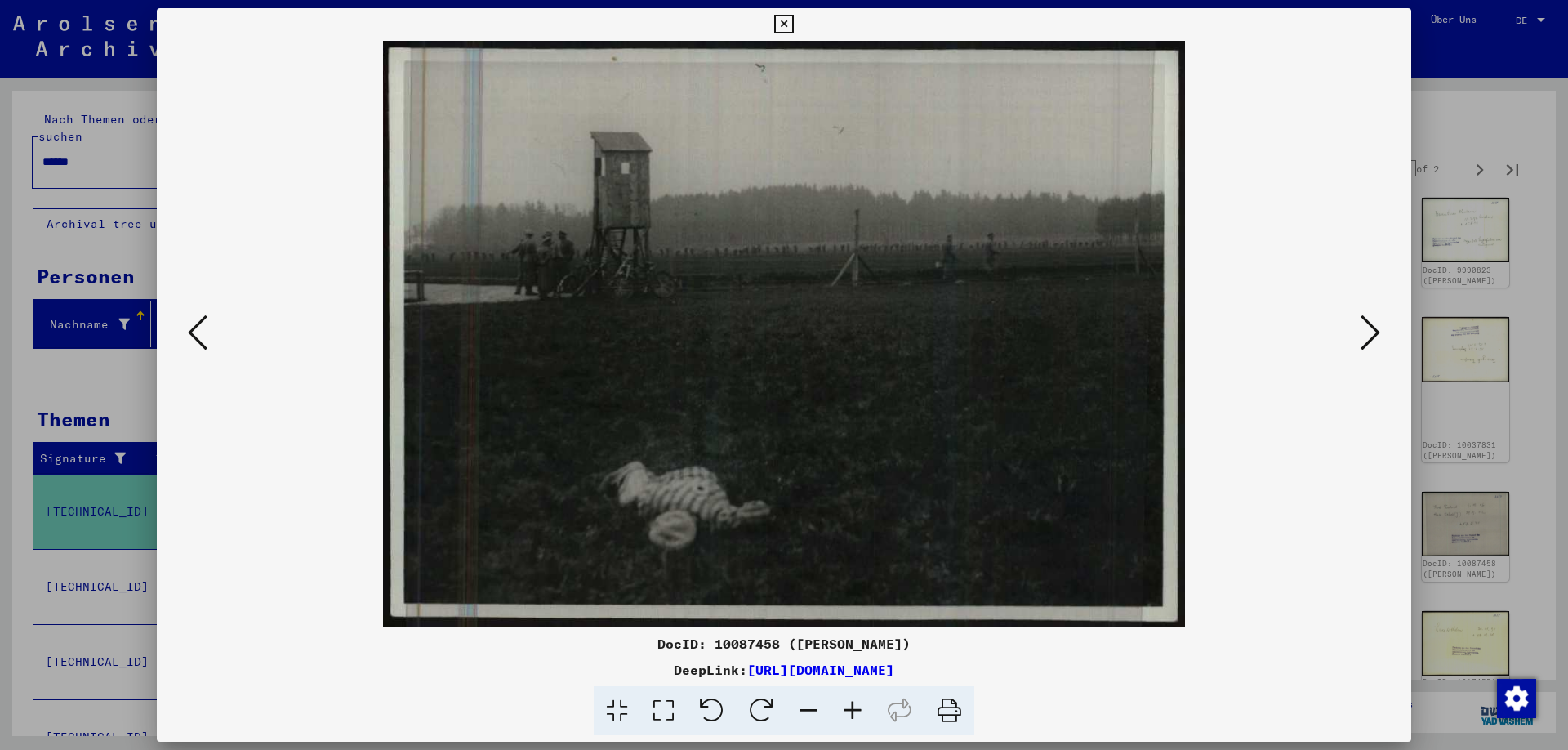
click at [1368, 338] on icon at bounding box center [1370, 332] width 19 height 40
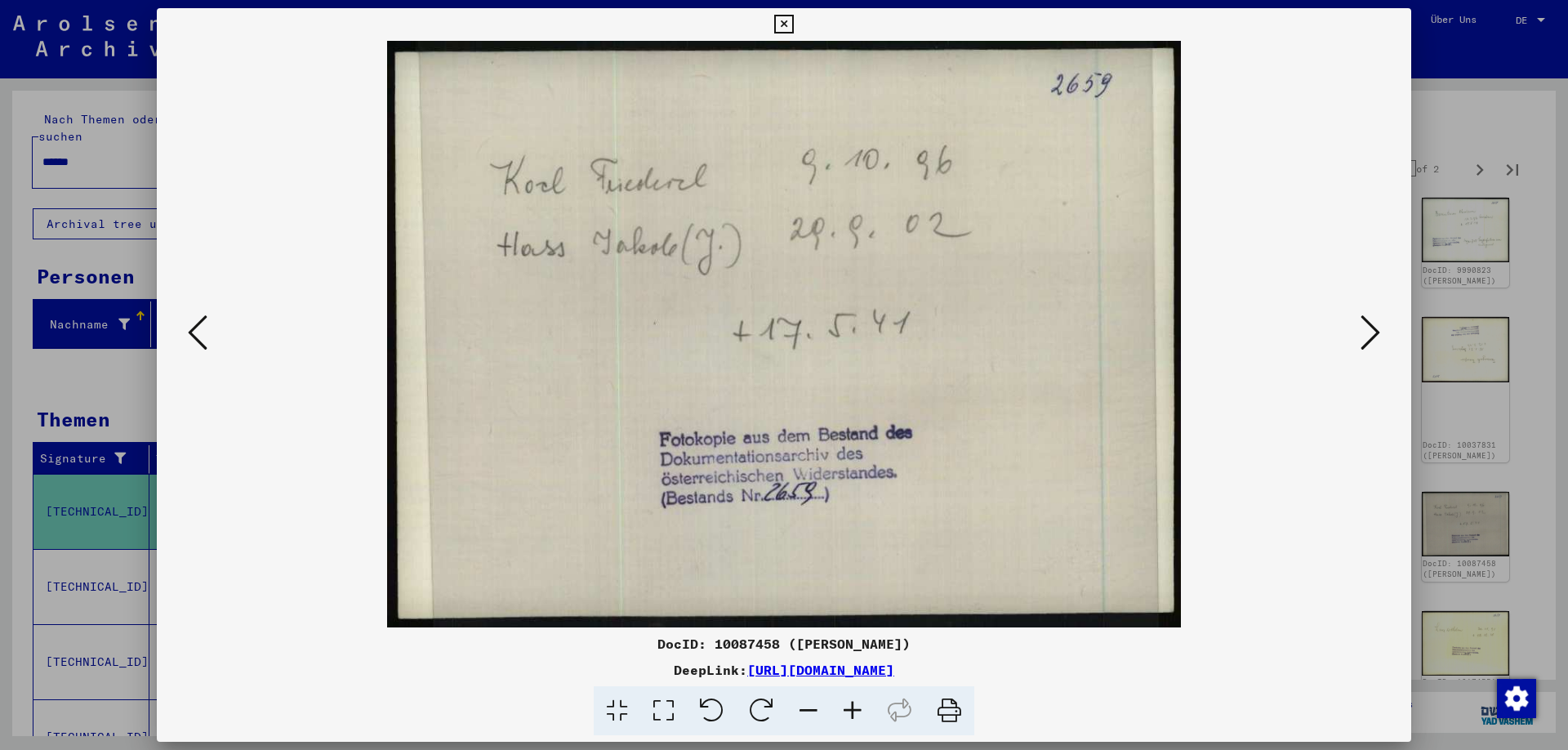
click at [1375, 339] on icon at bounding box center [1370, 332] width 19 height 40
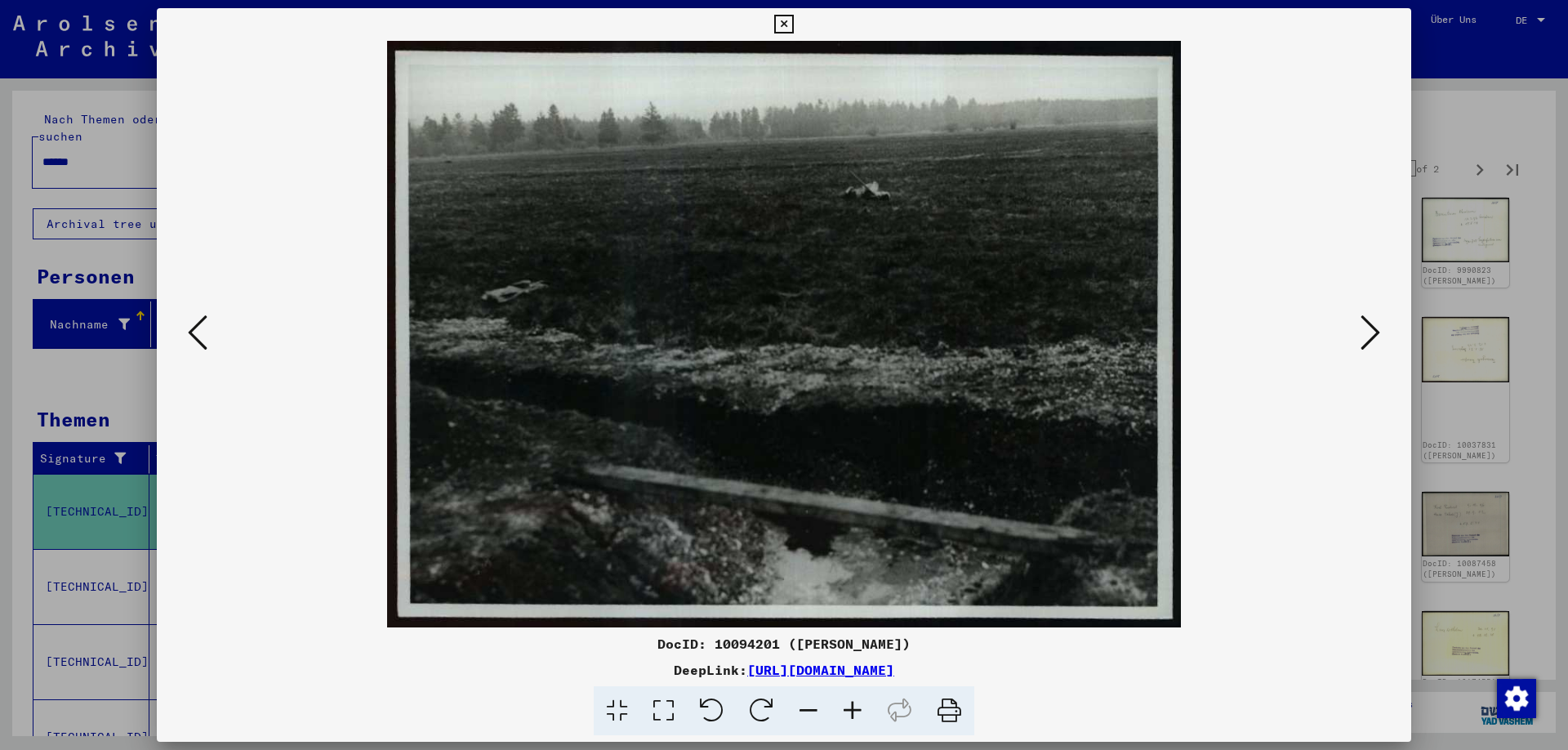
click at [1374, 337] on icon at bounding box center [1370, 332] width 19 height 40
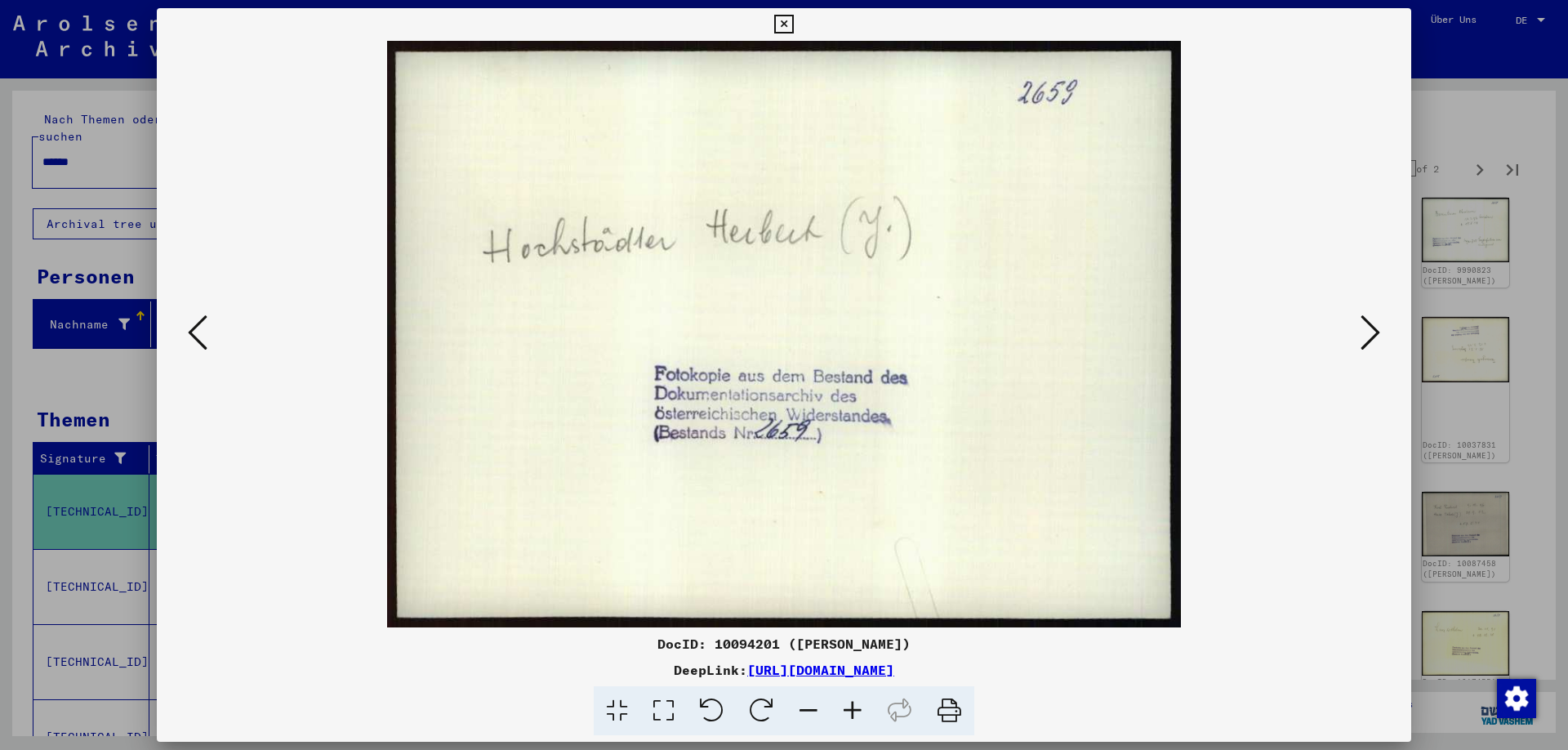
click at [1374, 337] on icon at bounding box center [1370, 332] width 19 height 40
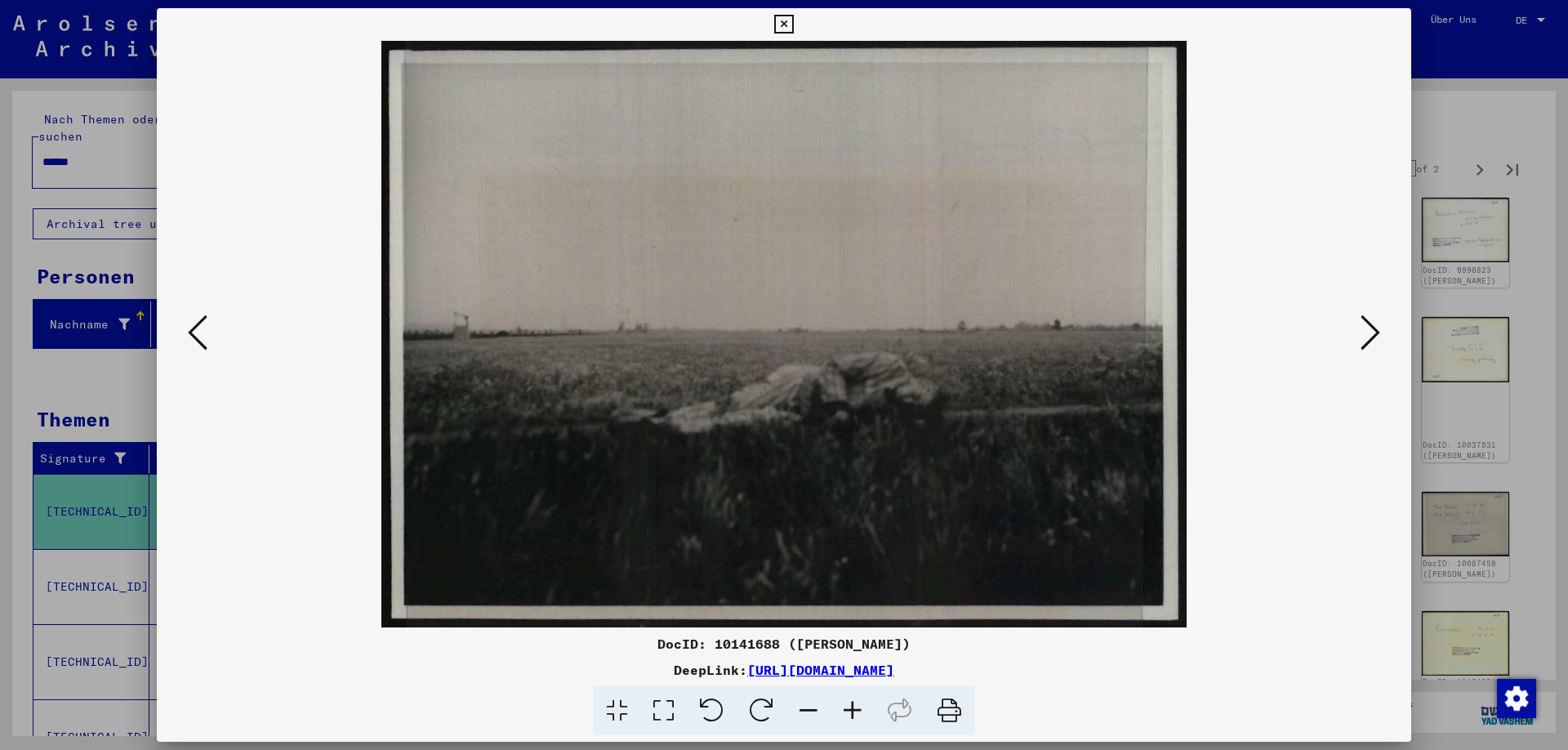
click at [1373, 327] on icon at bounding box center [1370, 332] width 19 height 40
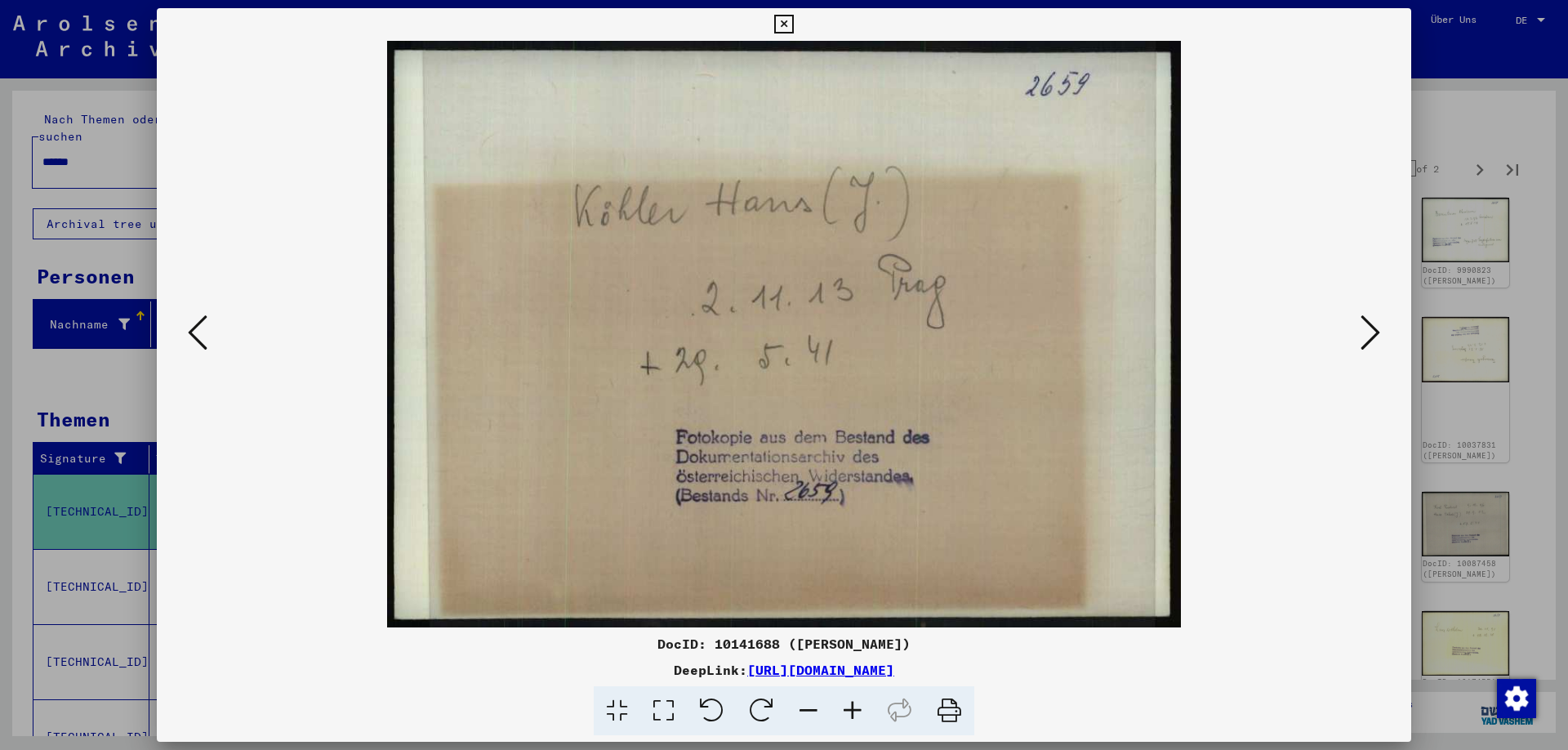
click at [1369, 337] on icon at bounding box center [1370, 332] width 19 height 40
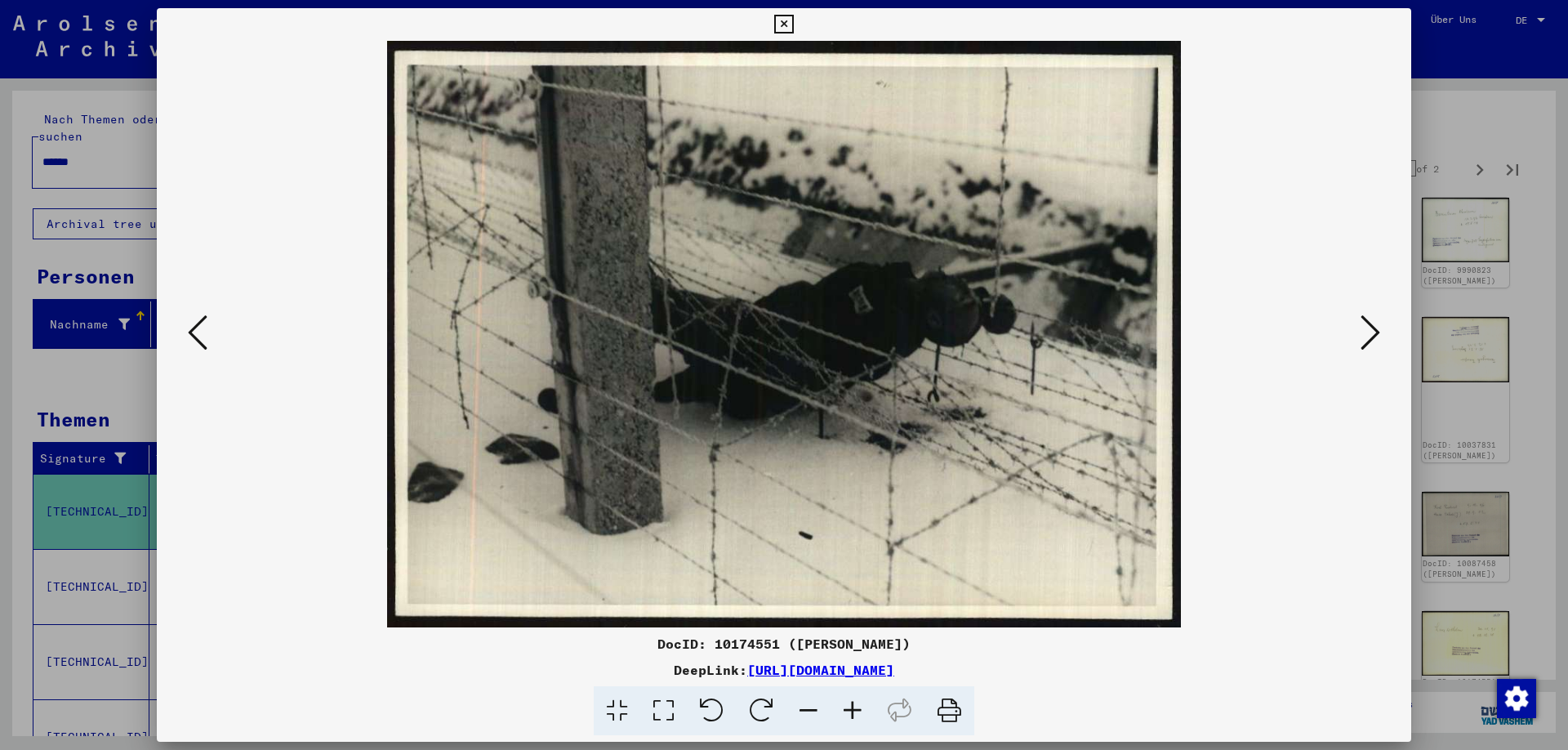
click at [1374, 342] on icon at bounding box center [1370, 332] width 19 height 40
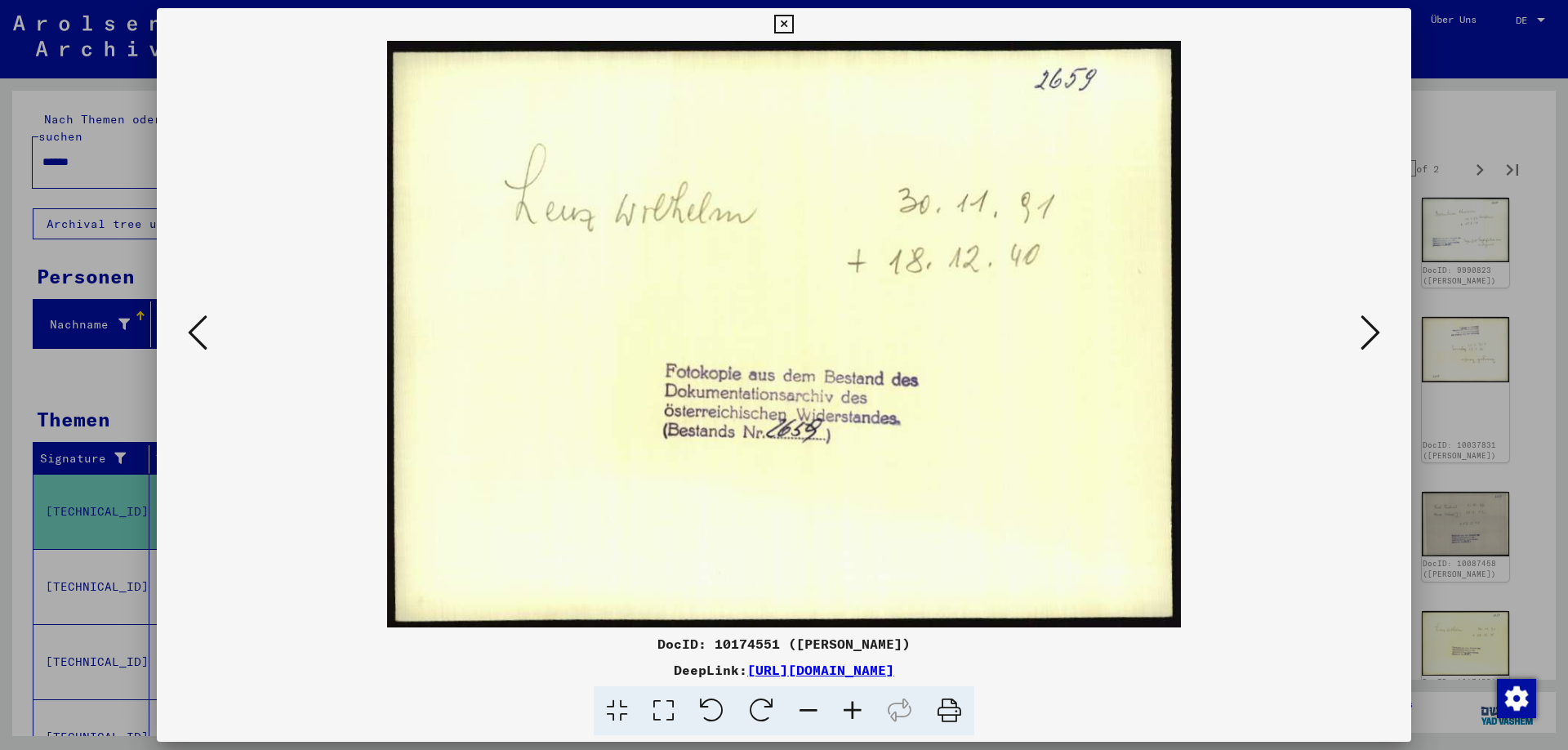
click at [1364, 344] on icon at bounding box center [1370, 332] width 19 height 40
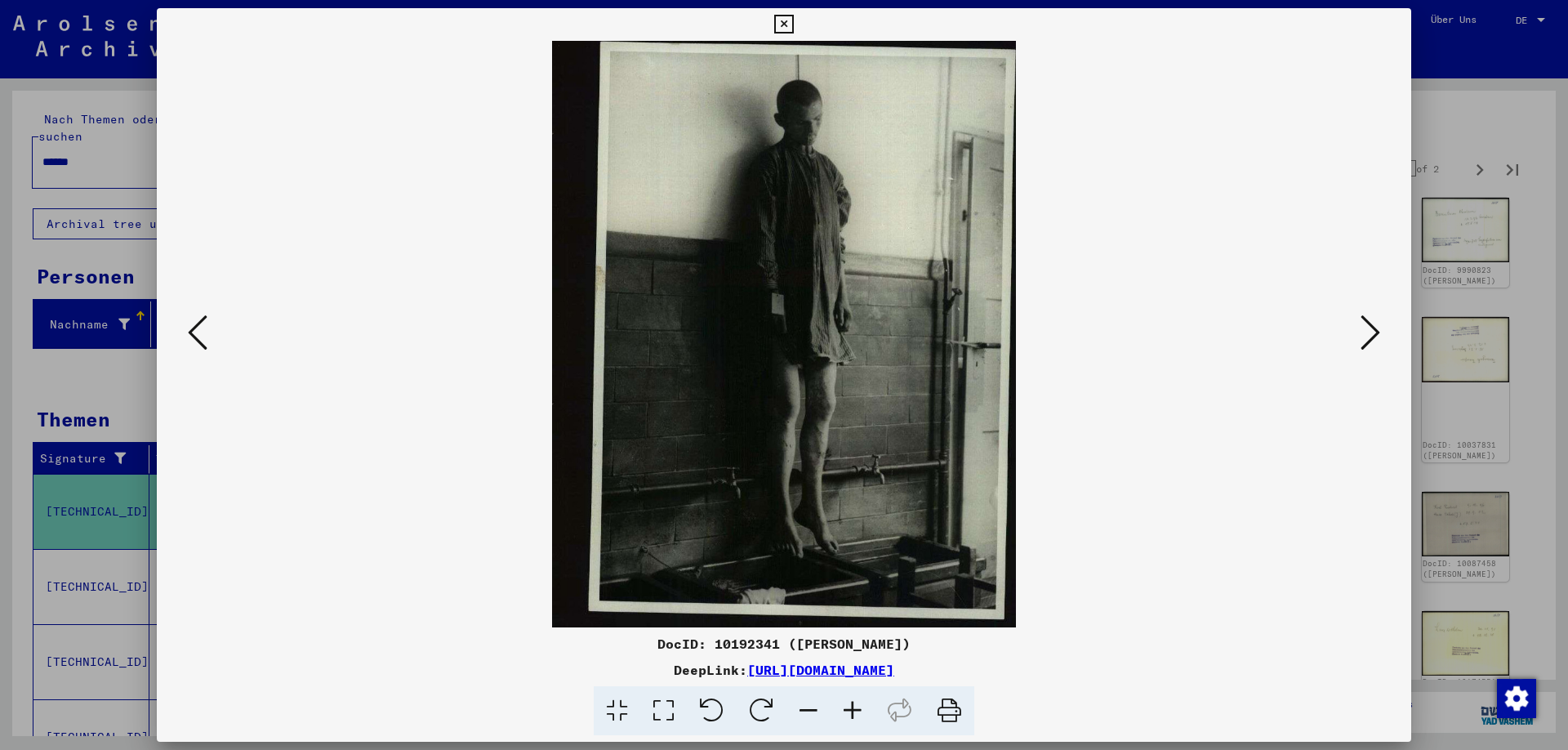
click at [1373, 333] on icon at bounding box center [1370, 332] width 19 height 40
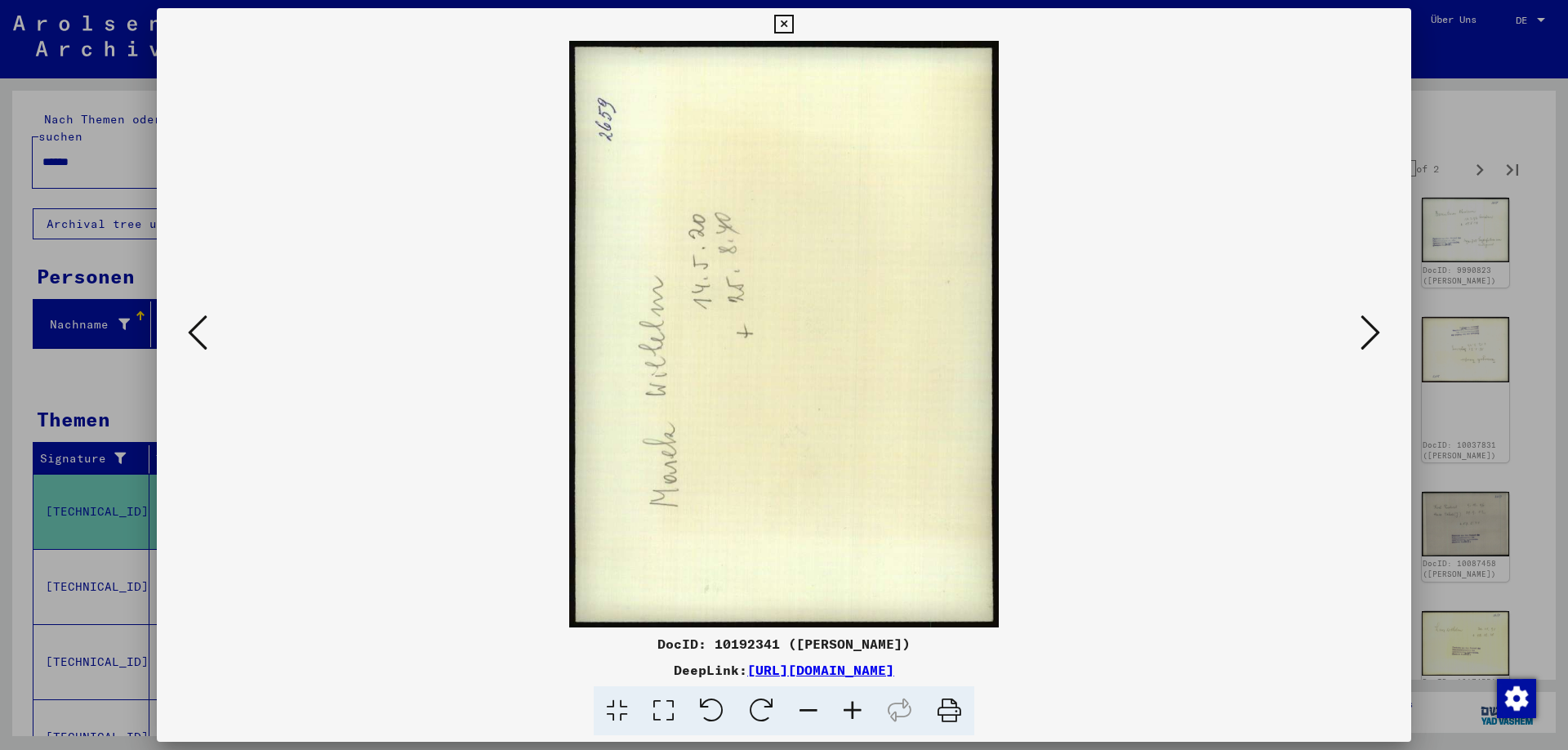
click at [1362, 335] on icon at bounding box center [1370, 332] width 19 height 40
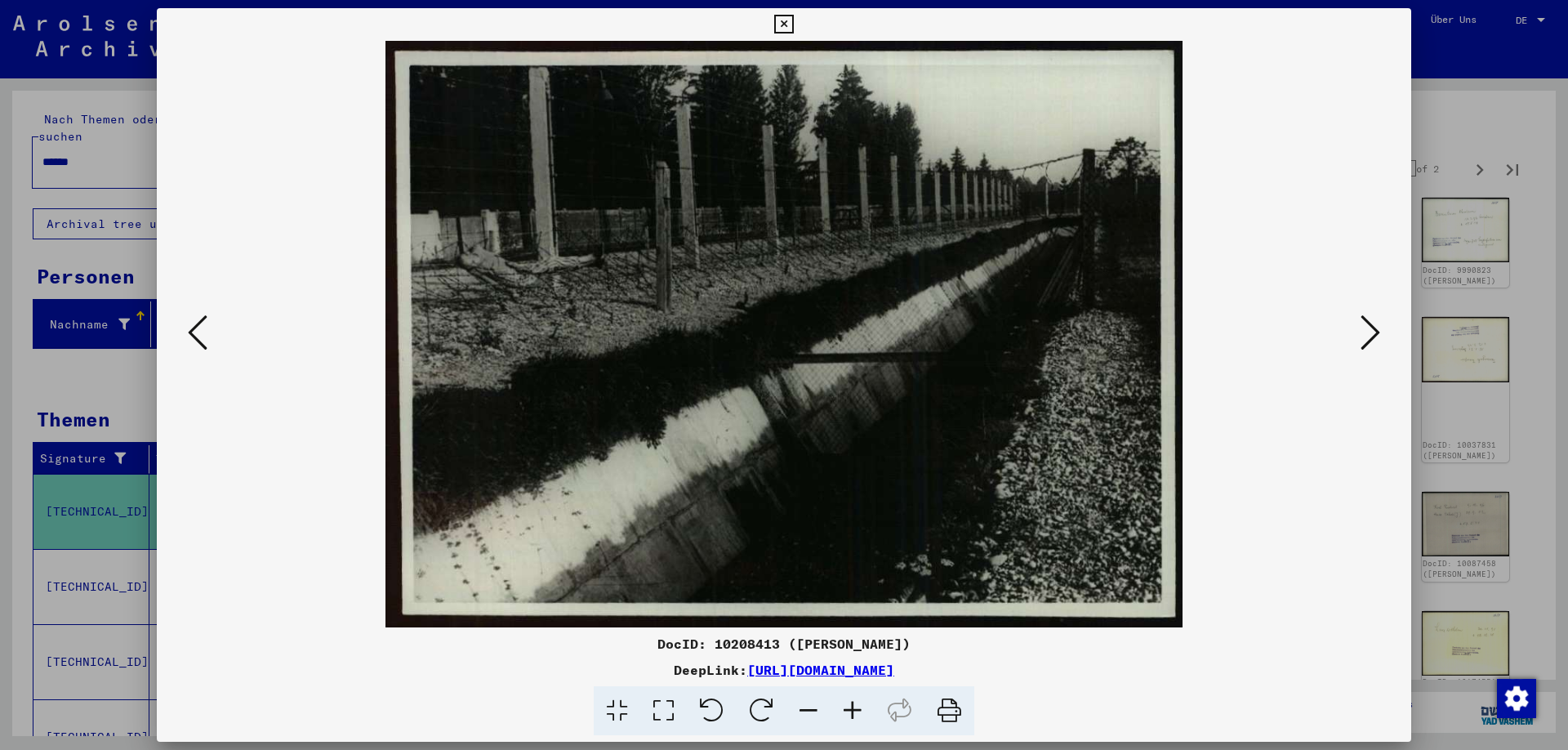
click at [1372, 338] on icon at bounding box center [1370, 332] width 19 height 40
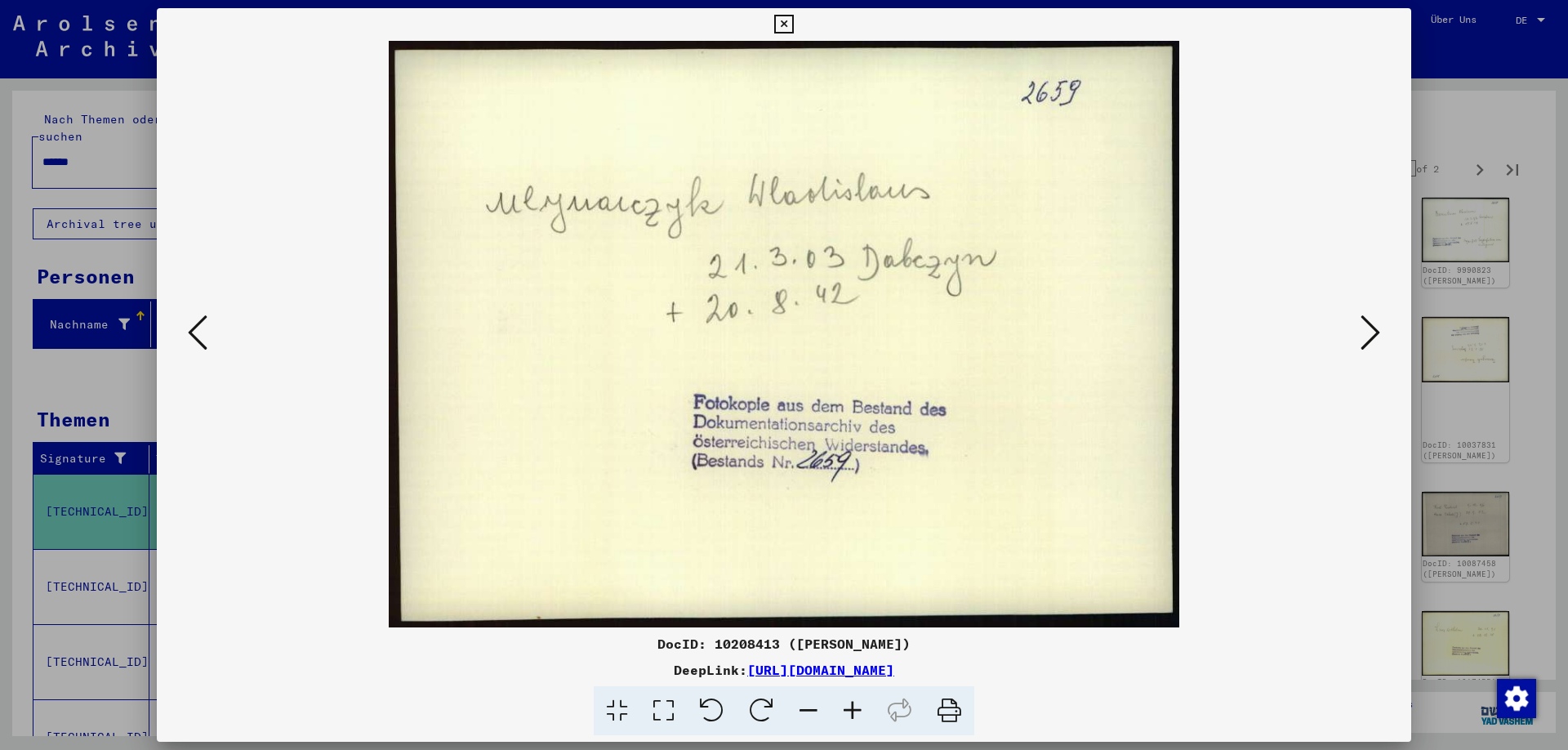
click at [1378, 337] on icon at bounding box center [1370, 332] width 19 height 40
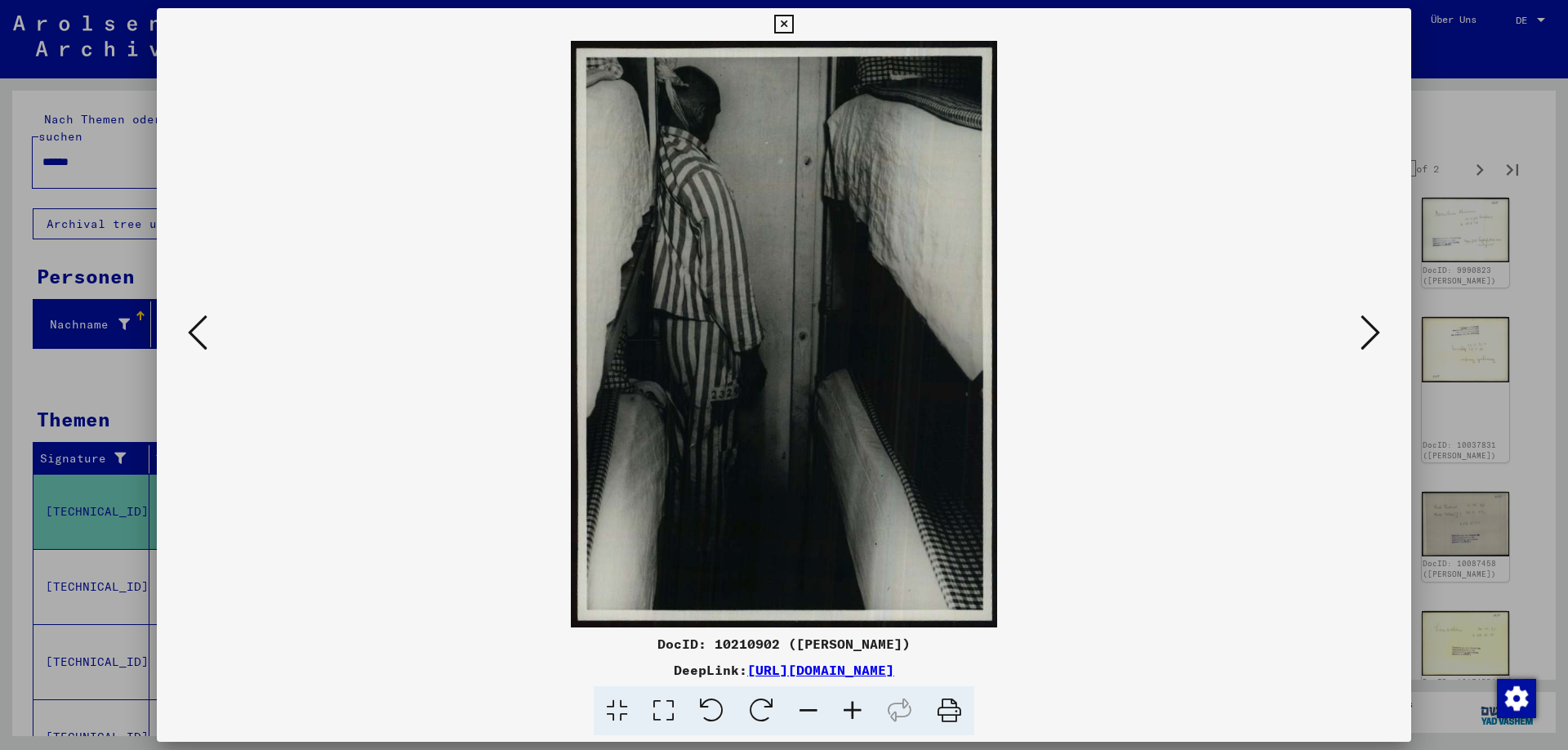
click at [1376, 343] on icon at bounding box center [1370, 332] width 19 height 40
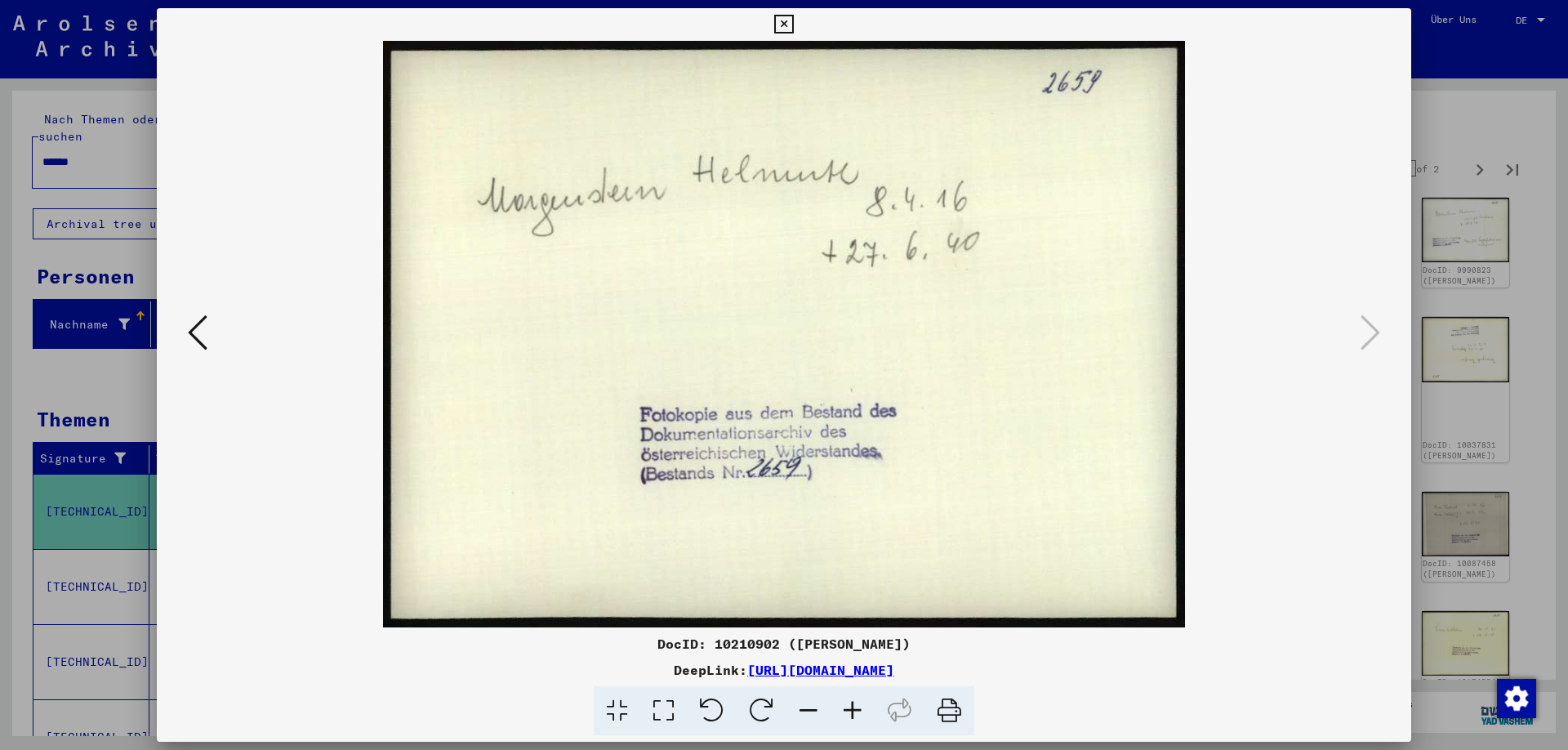
click at [793, 27] on icon at bounding box center [783, 24] width 18 height 19
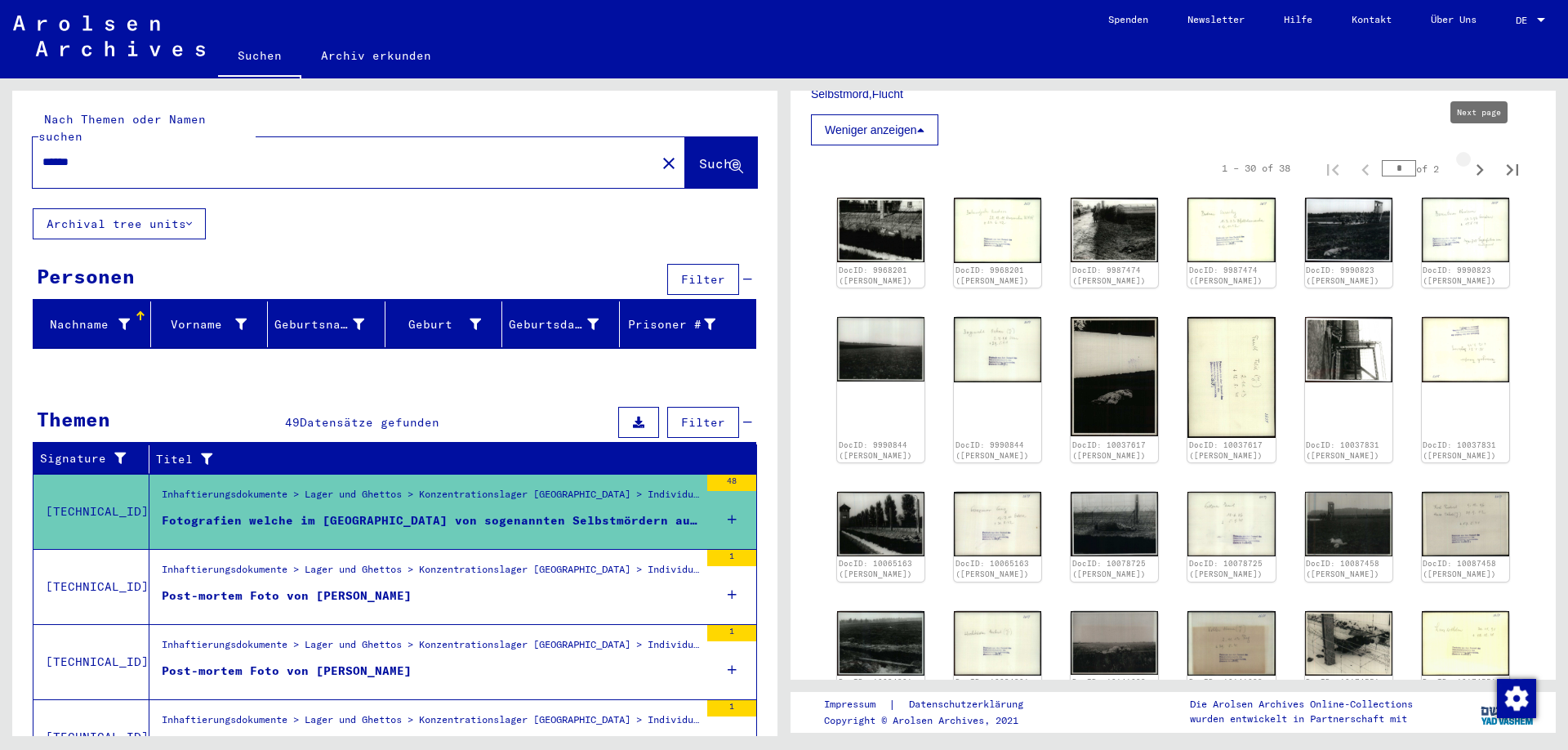
click at [1474, 159] on icon "Next page" at bounding box center [1480, 170] width 23 height 23
type input "*"
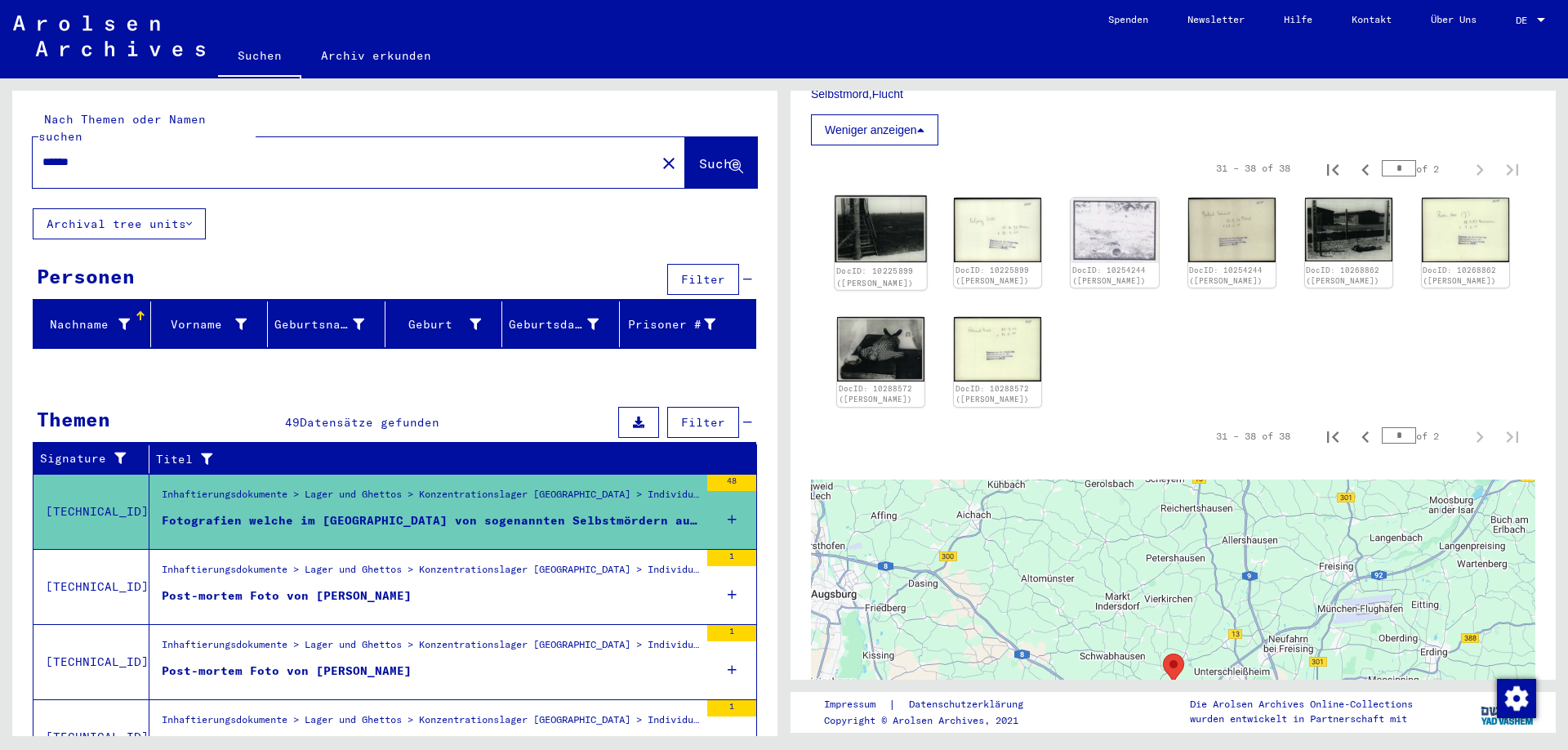
click at [866, 213] on img at bounding box center [880, 228] width 92 height 67
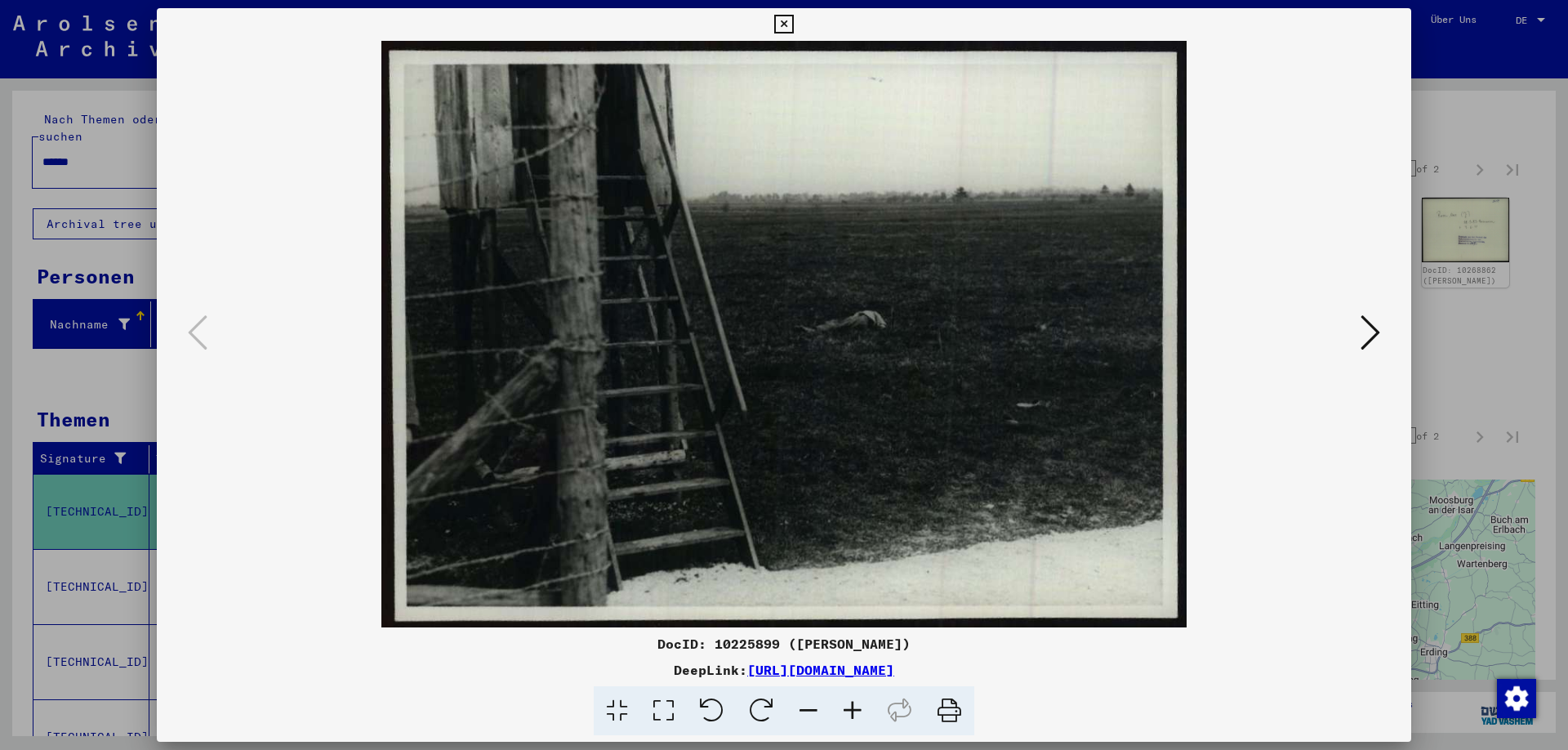
click at [1375, 335] on icon at bounding box center [1370, 332] width 19 height 40
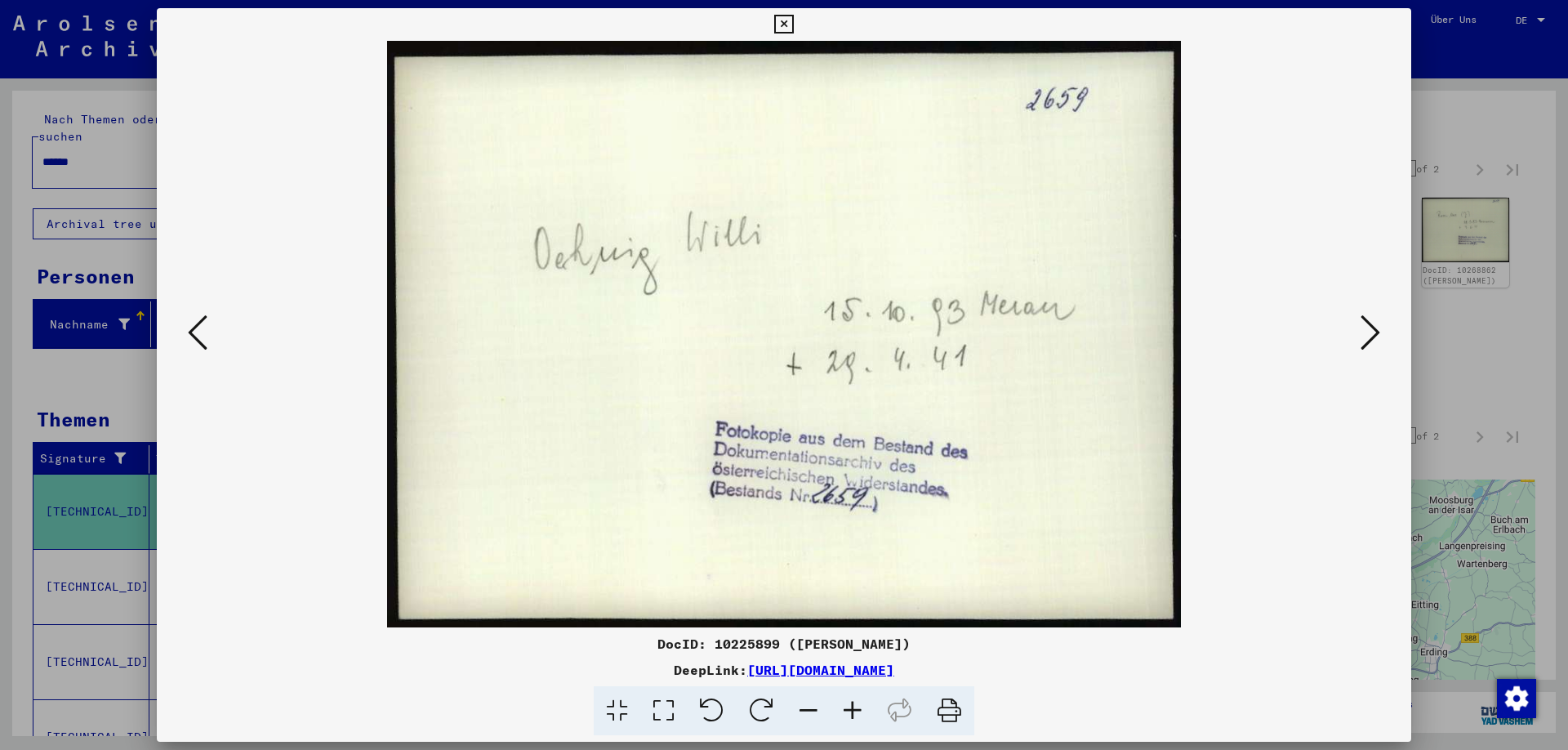
click at [1374, 342] on icon at bounding box center [1370, 332] width 19 height 40
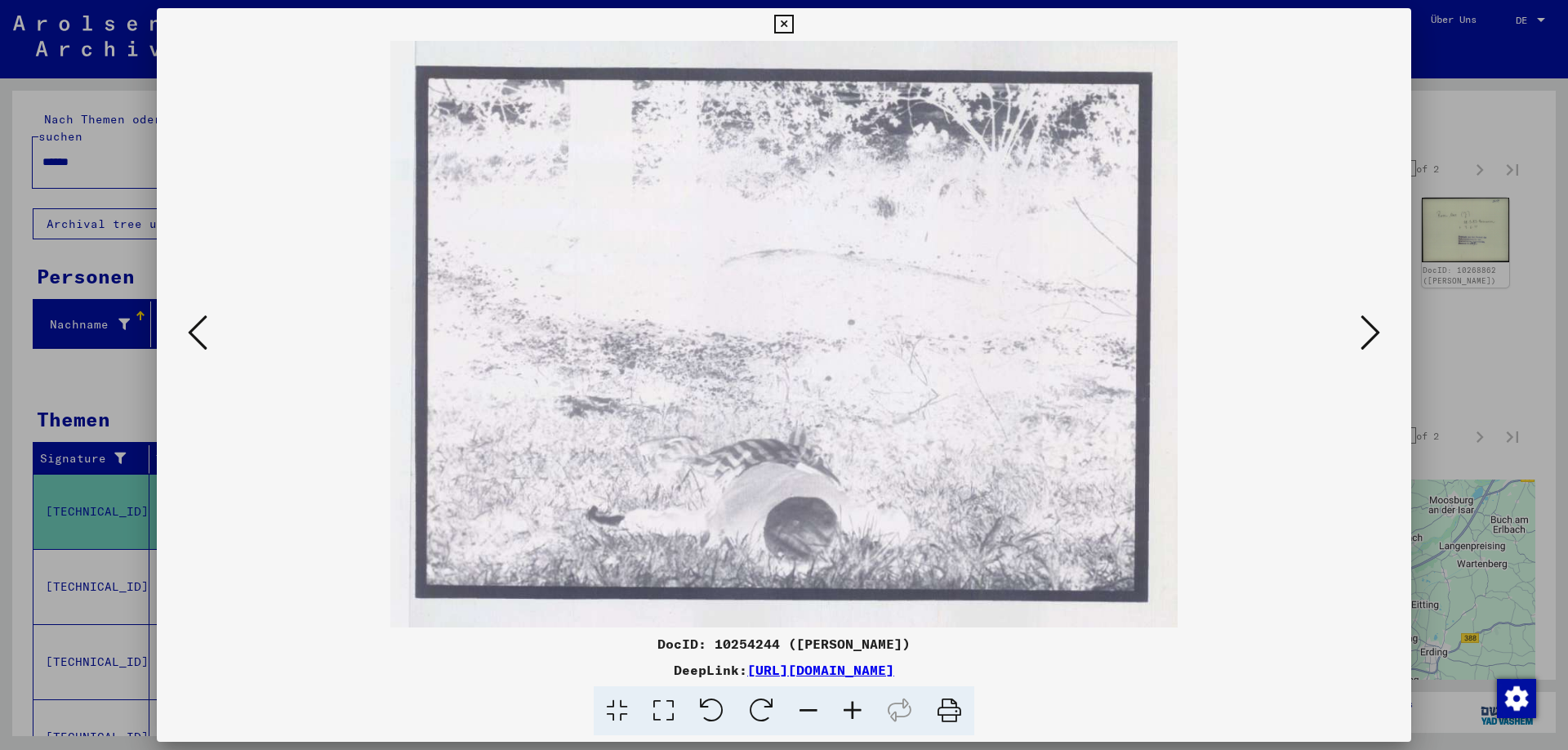
click at [1369, 330] on icon at bounding box center [1370, 332] width 19 height 40
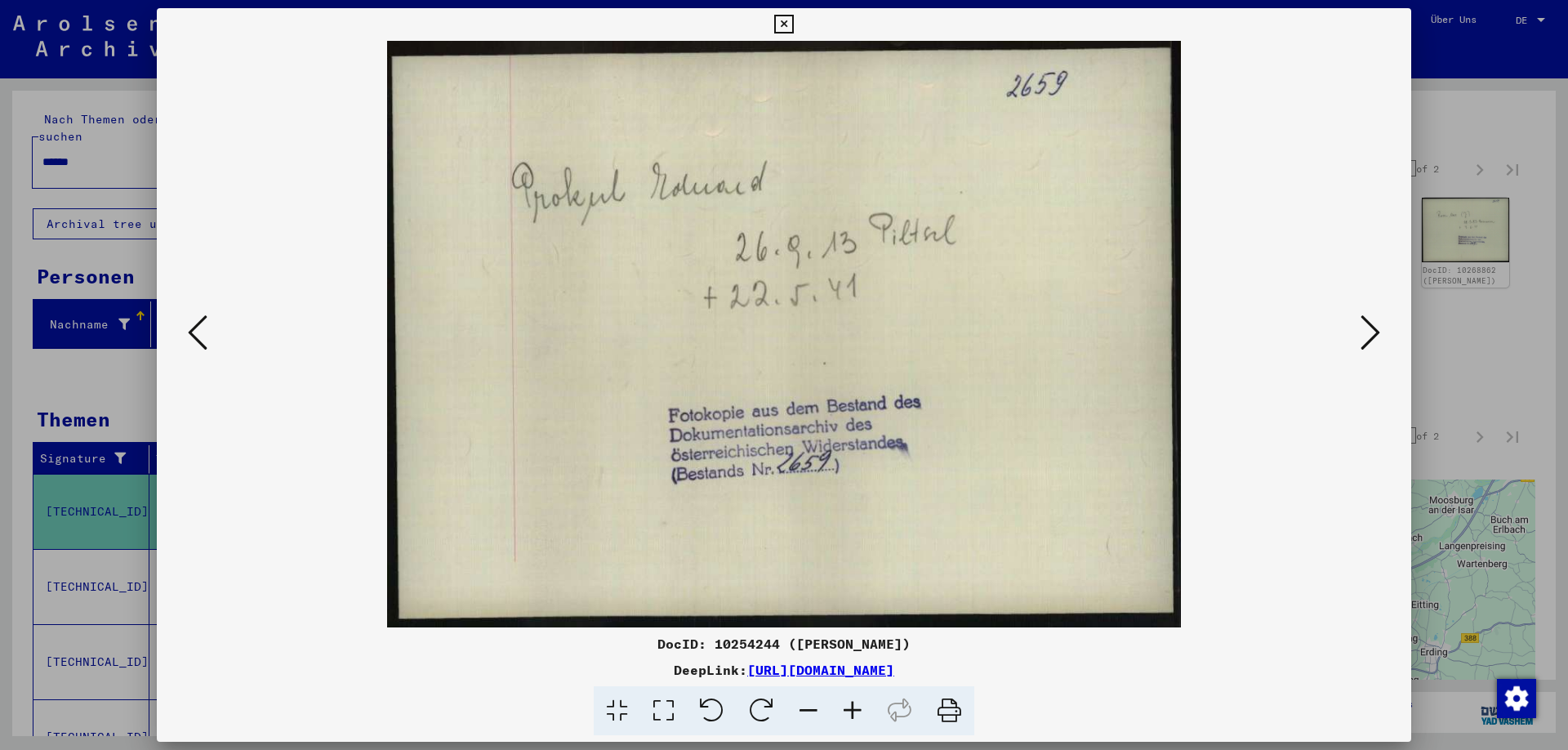
click at [1368, 333] on icon at bounding box center [1370, 332] width 19 height 40
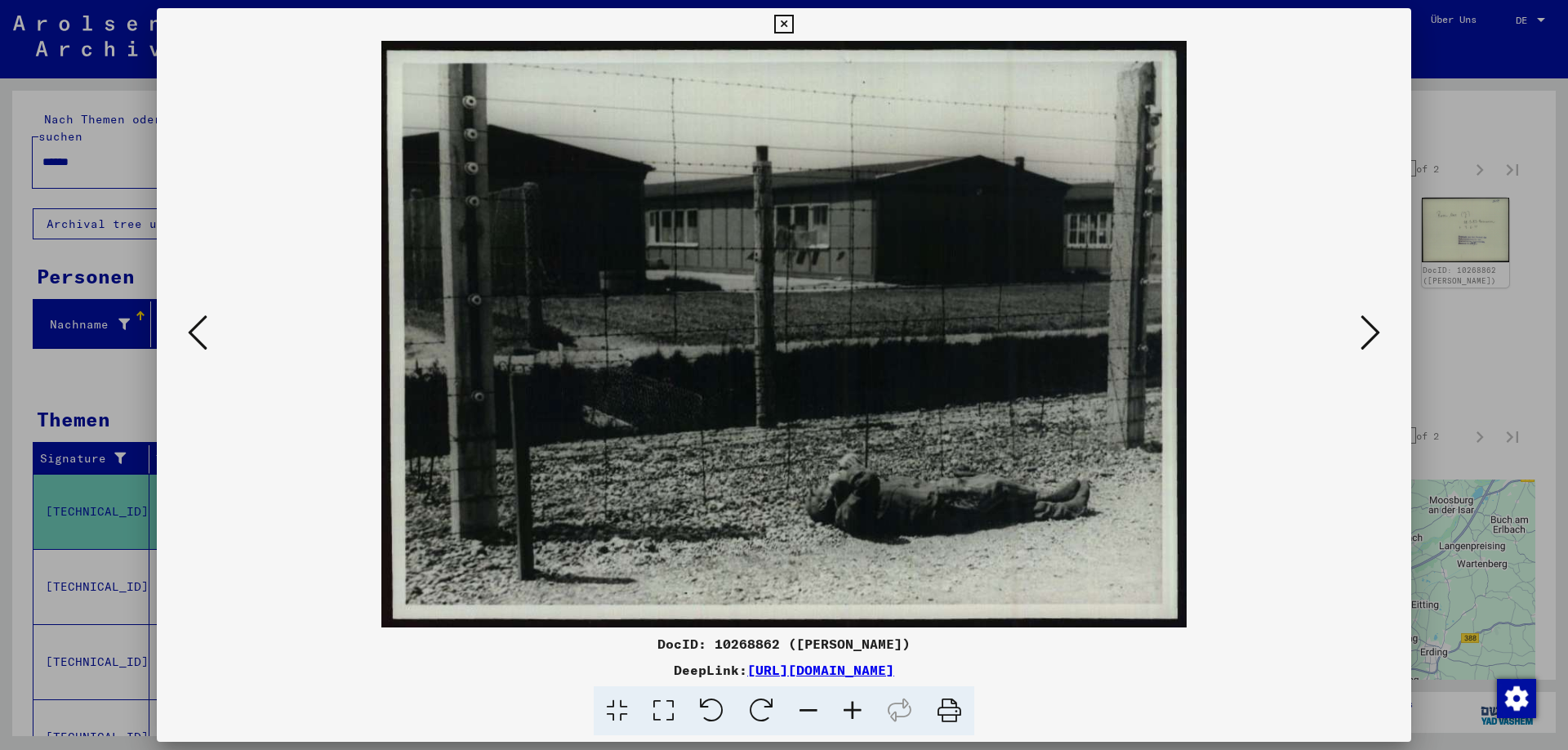
click at [1374, 339] on icon at bounding box center [1370, 332] width 19 height 40
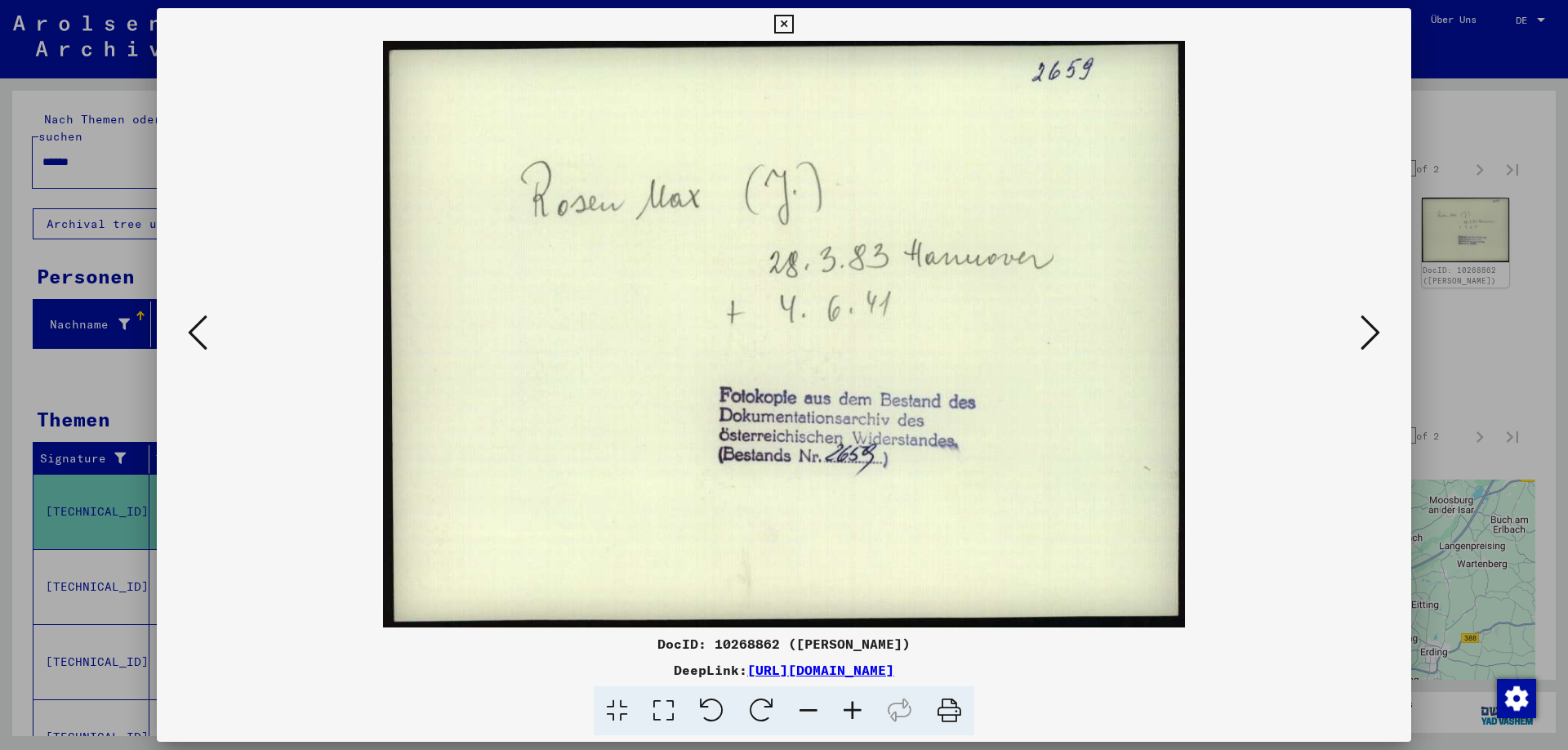
click at [1370, 338] on icon at bounding box center [1370, 332] width 19 height 40
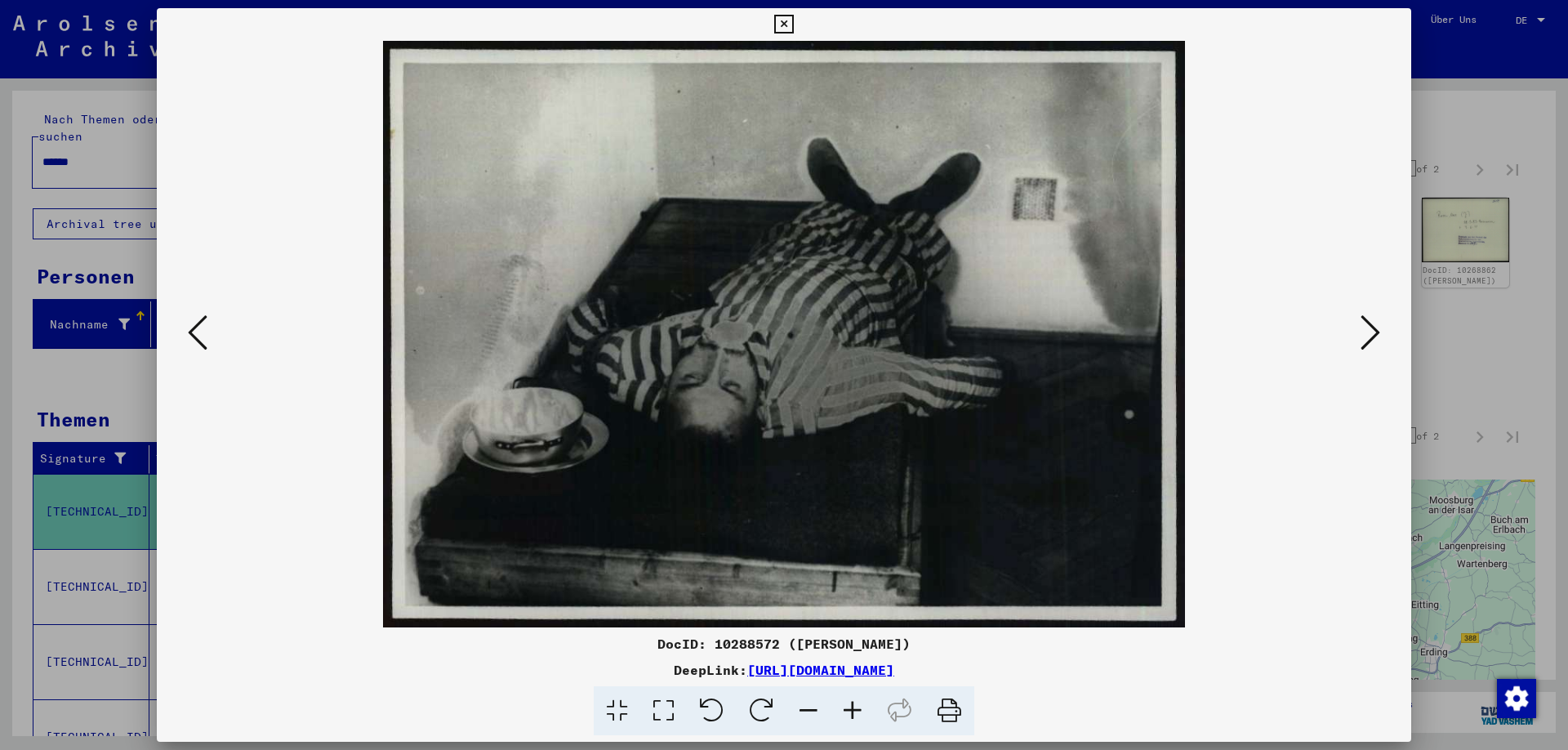
click at [1364, 332] on icon at bounding box center [1370, 332] width 19 height 40
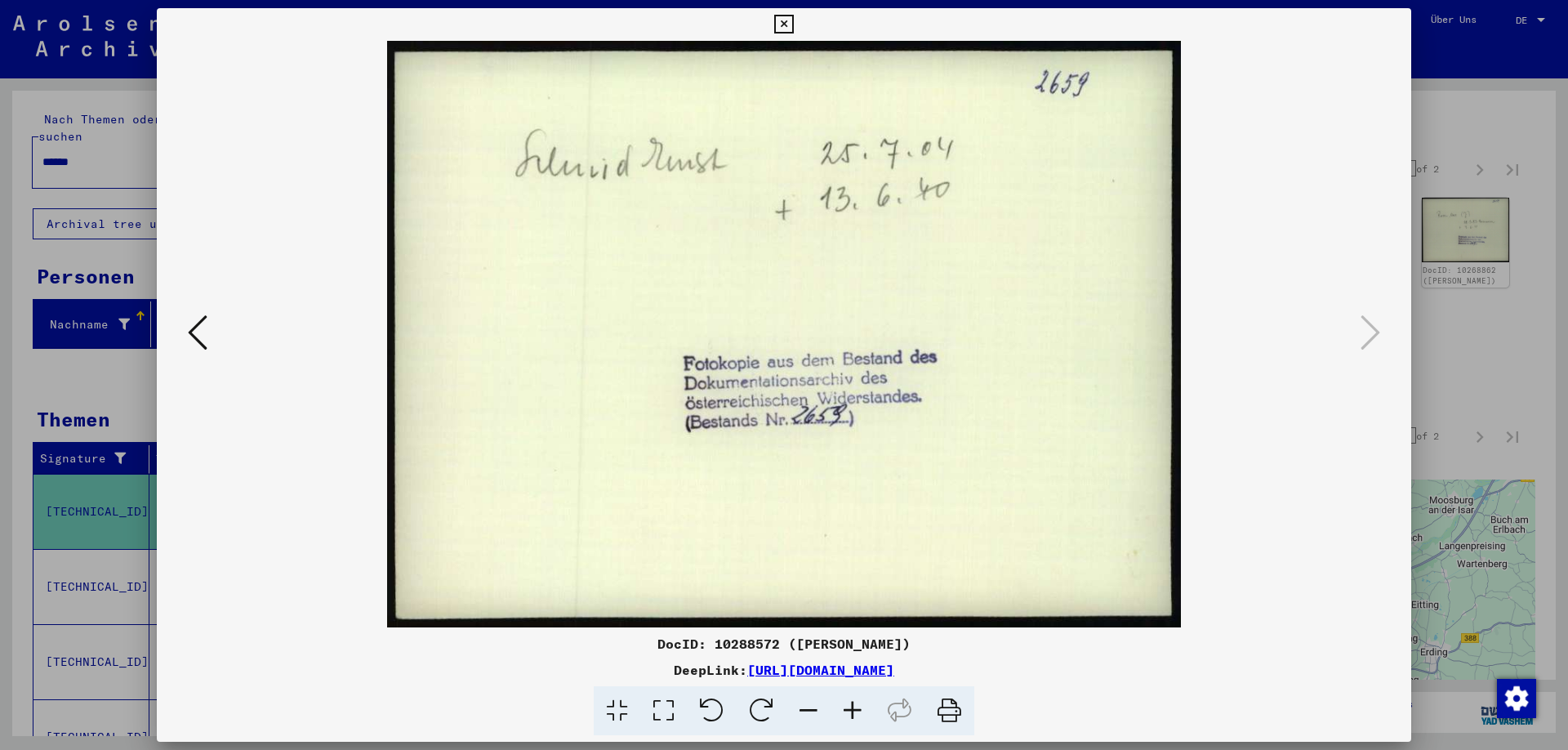
click at [793, 26] on icon at bounding box center [783, 24] width 18 height 19
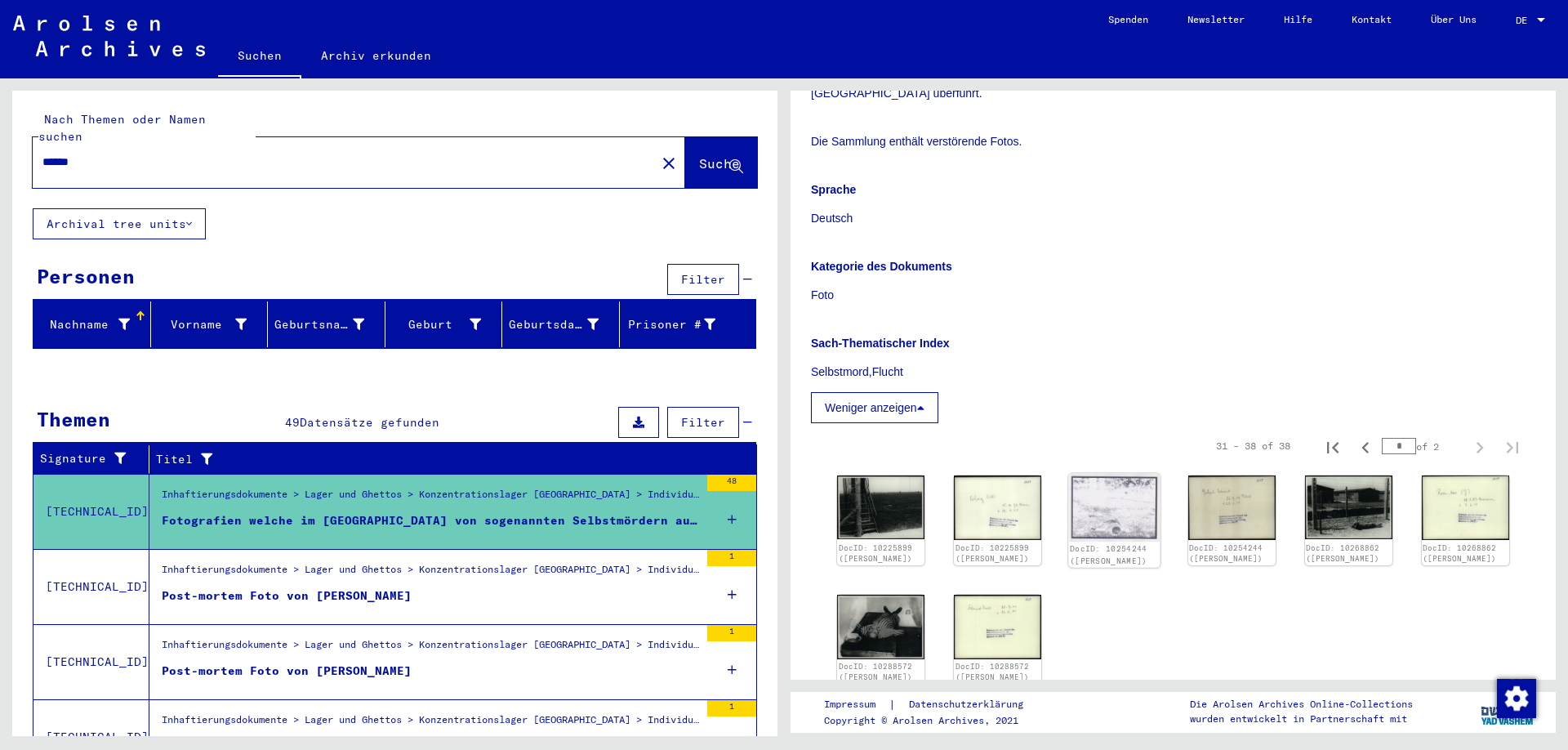
scroll to position [651, 0]
